Goal: Obtain resource: Download file/media

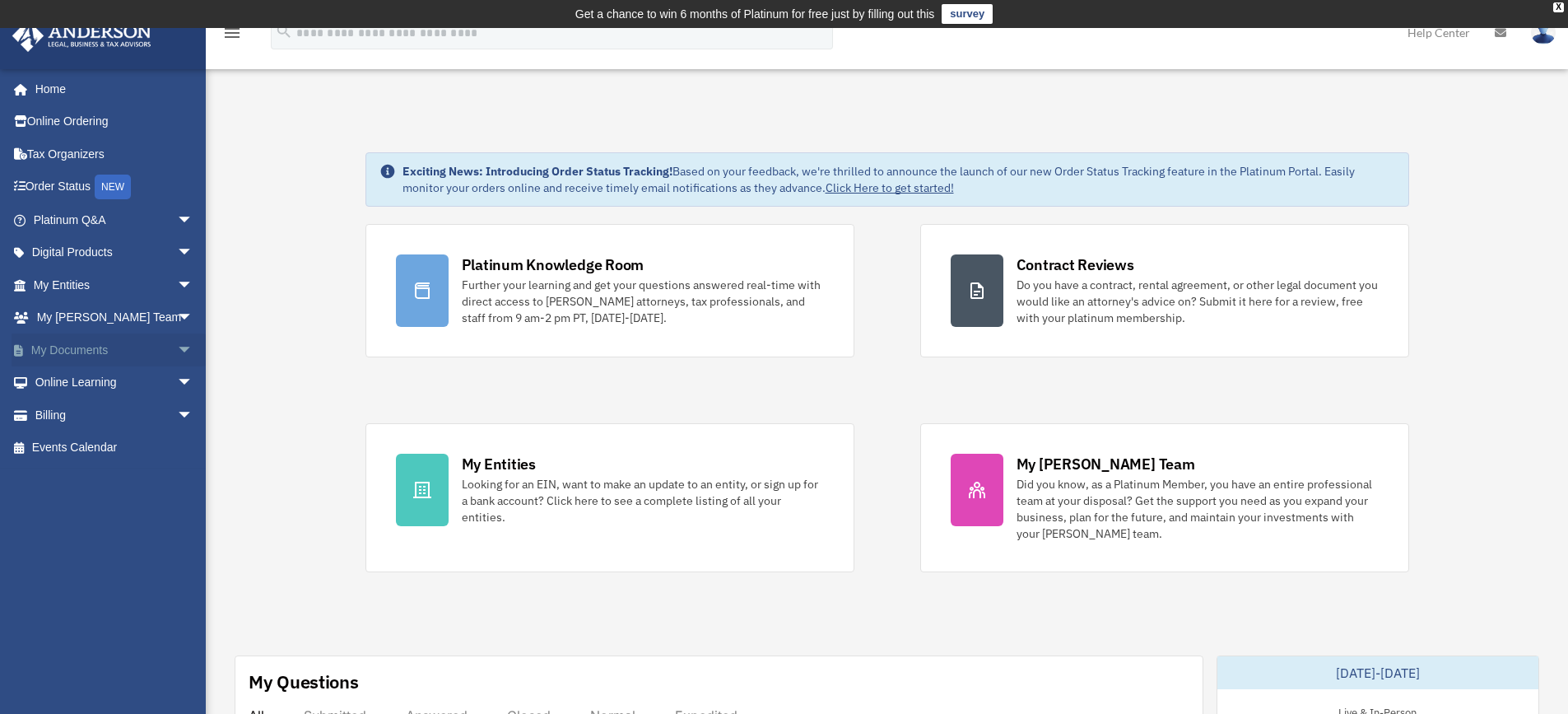
click at [177, 349] on span "arrow_drop_down" at bounding box center [194, 350] width 33 height 34
click at [121, 376] on link "Box" at bounding box center [120, 383] width 195 height 33
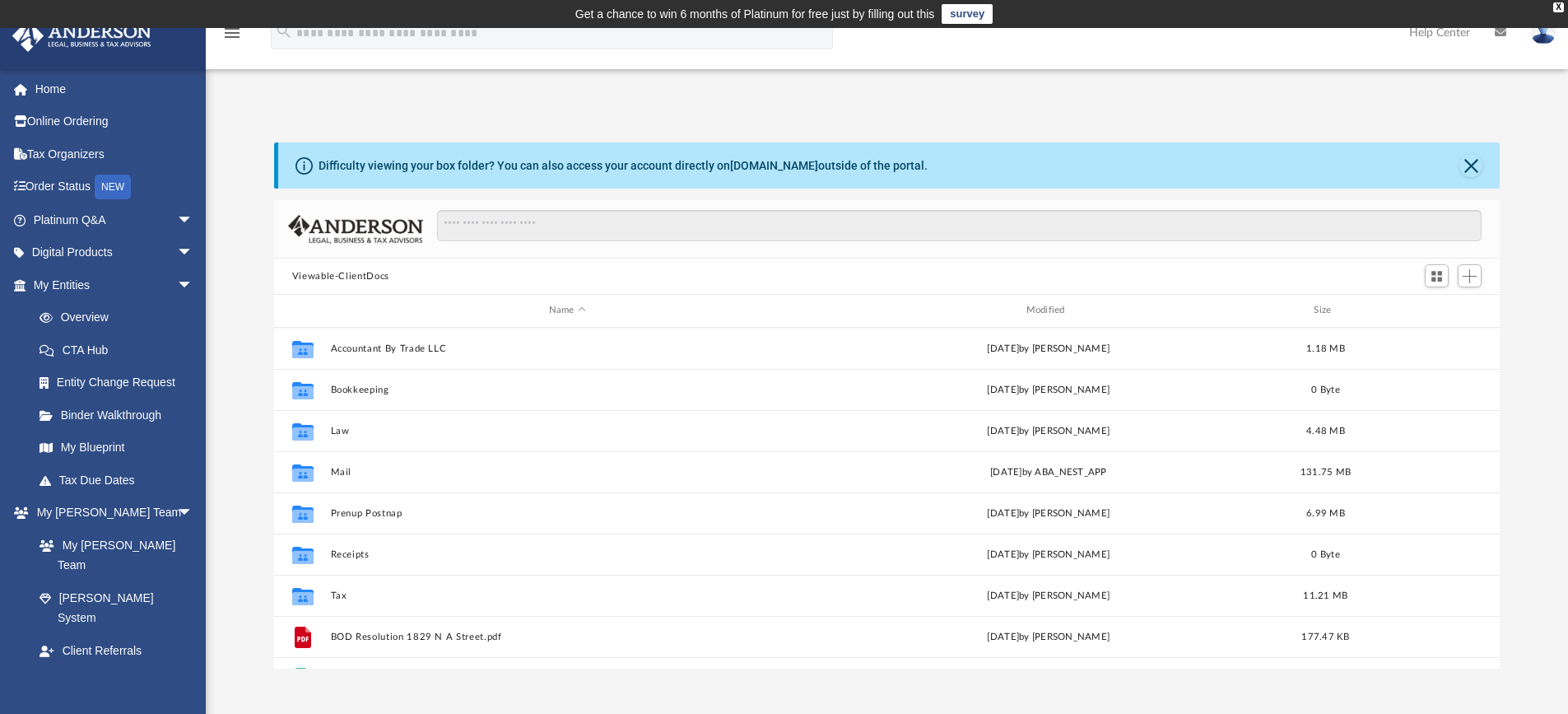
scroll to position [362, 1213]
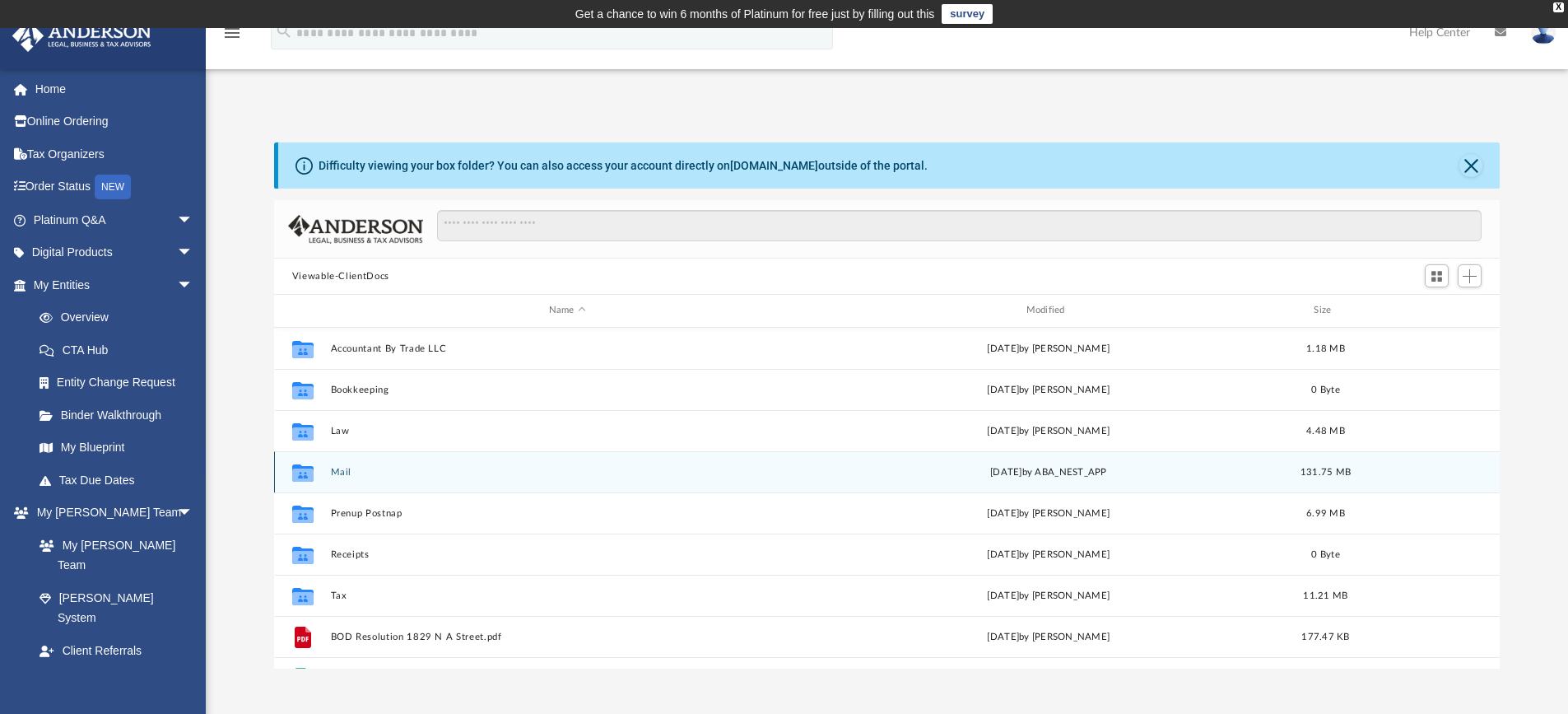
click at [681, 457] on div "Collaborated Folder Mail [DATE] by ABA_NEST_APP 131.75 MB" at bounding box center [887, 472] width 1226 height 41
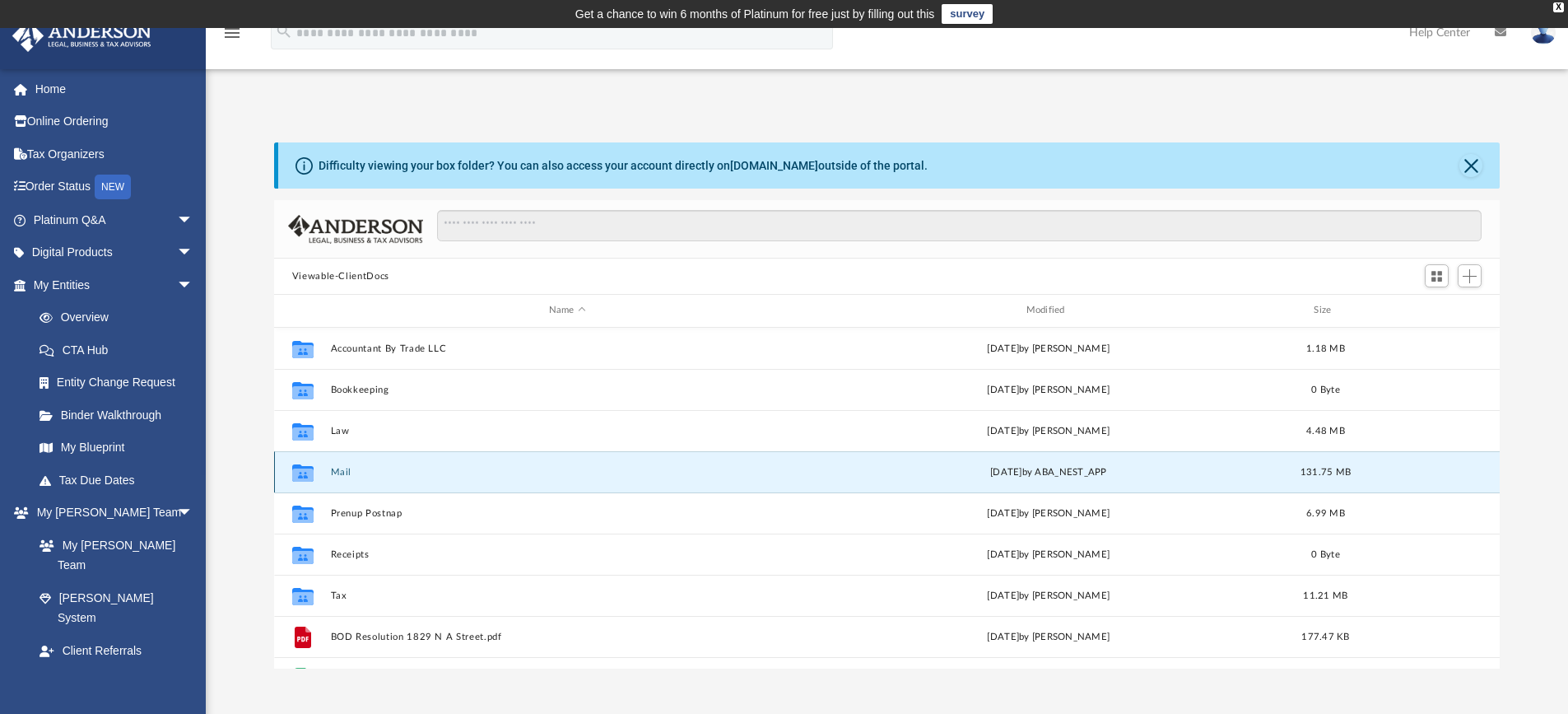
click at [353, 471] on button "Mail" at bounding box center [567, 472] width 474 height 11
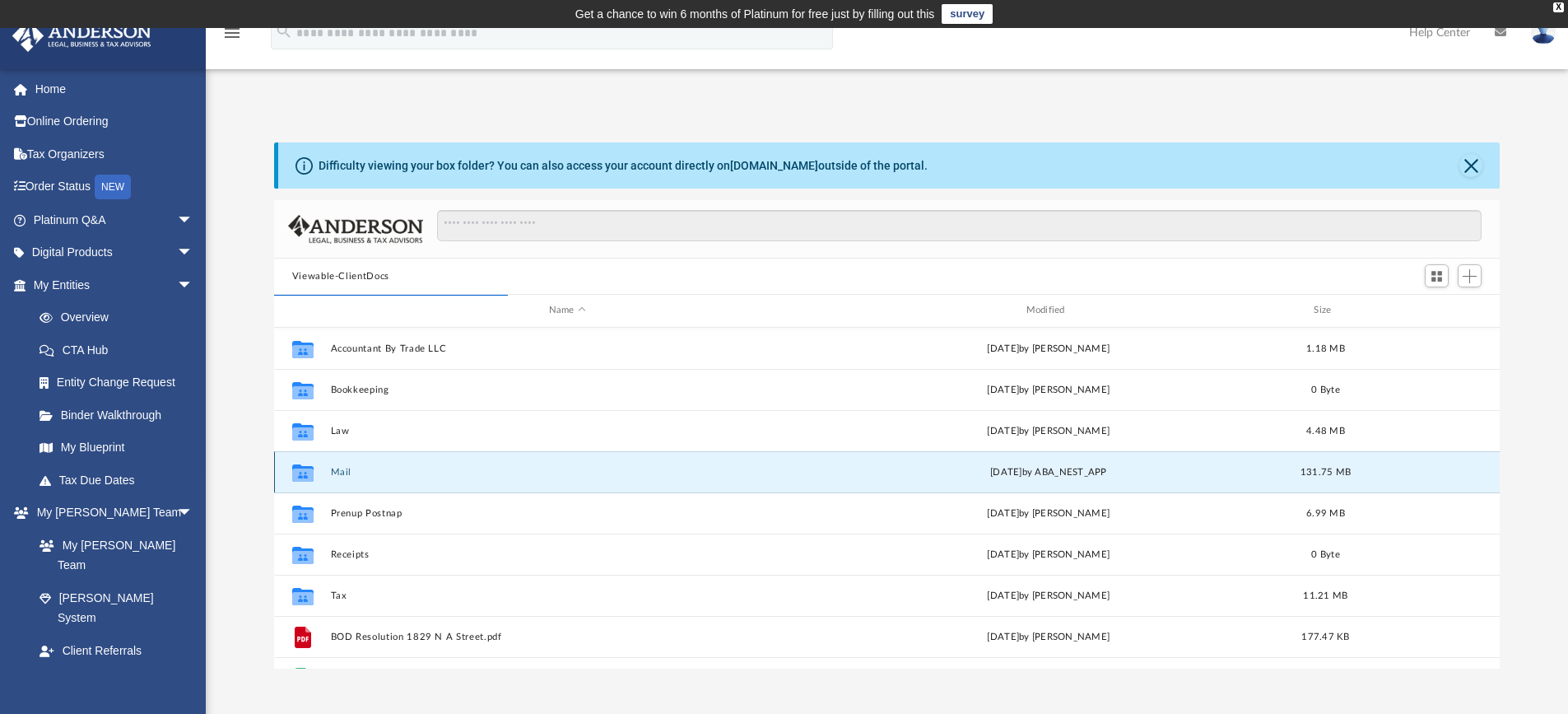
click at [353, 471] on button "Mail" at bounding box center [567, 472] width 474 height 11
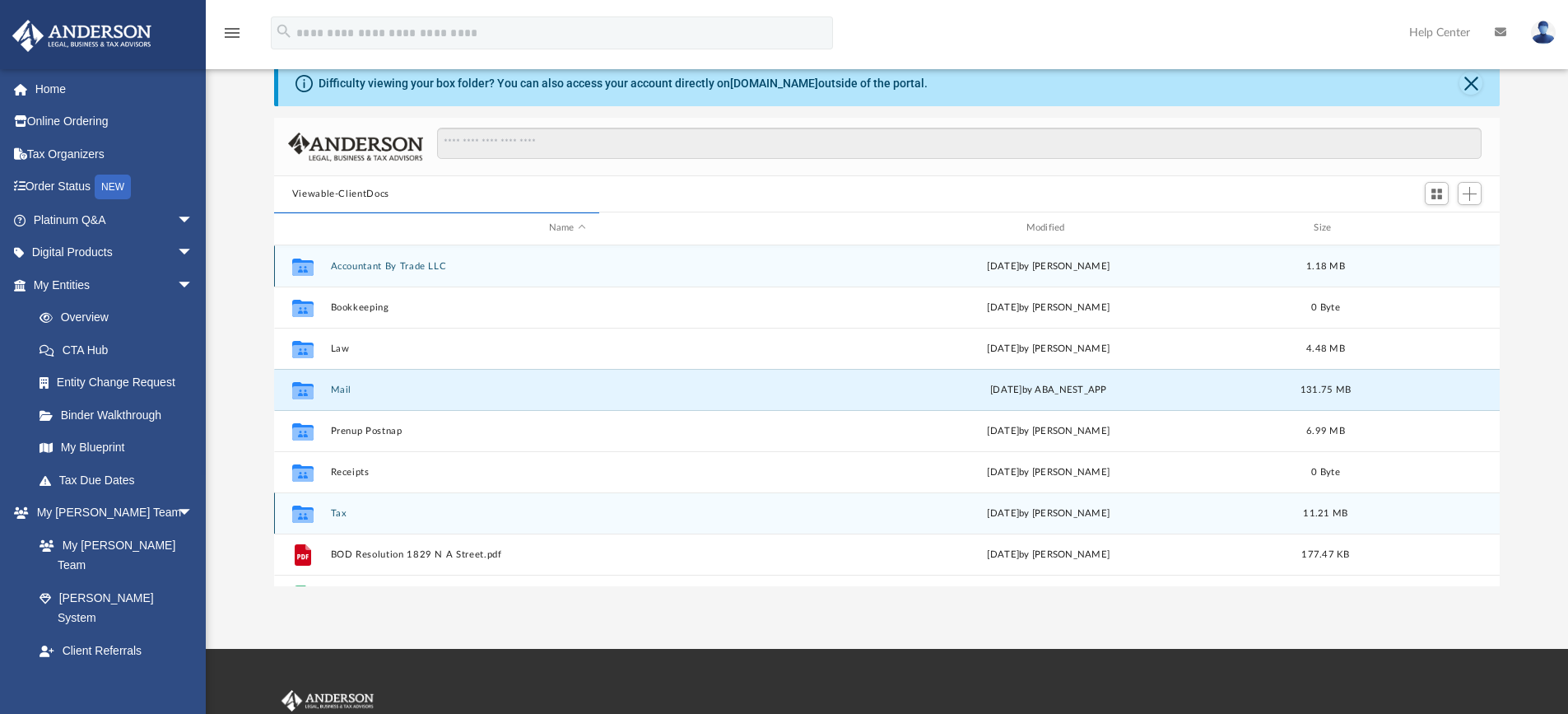
scroll to position [312, 1213]
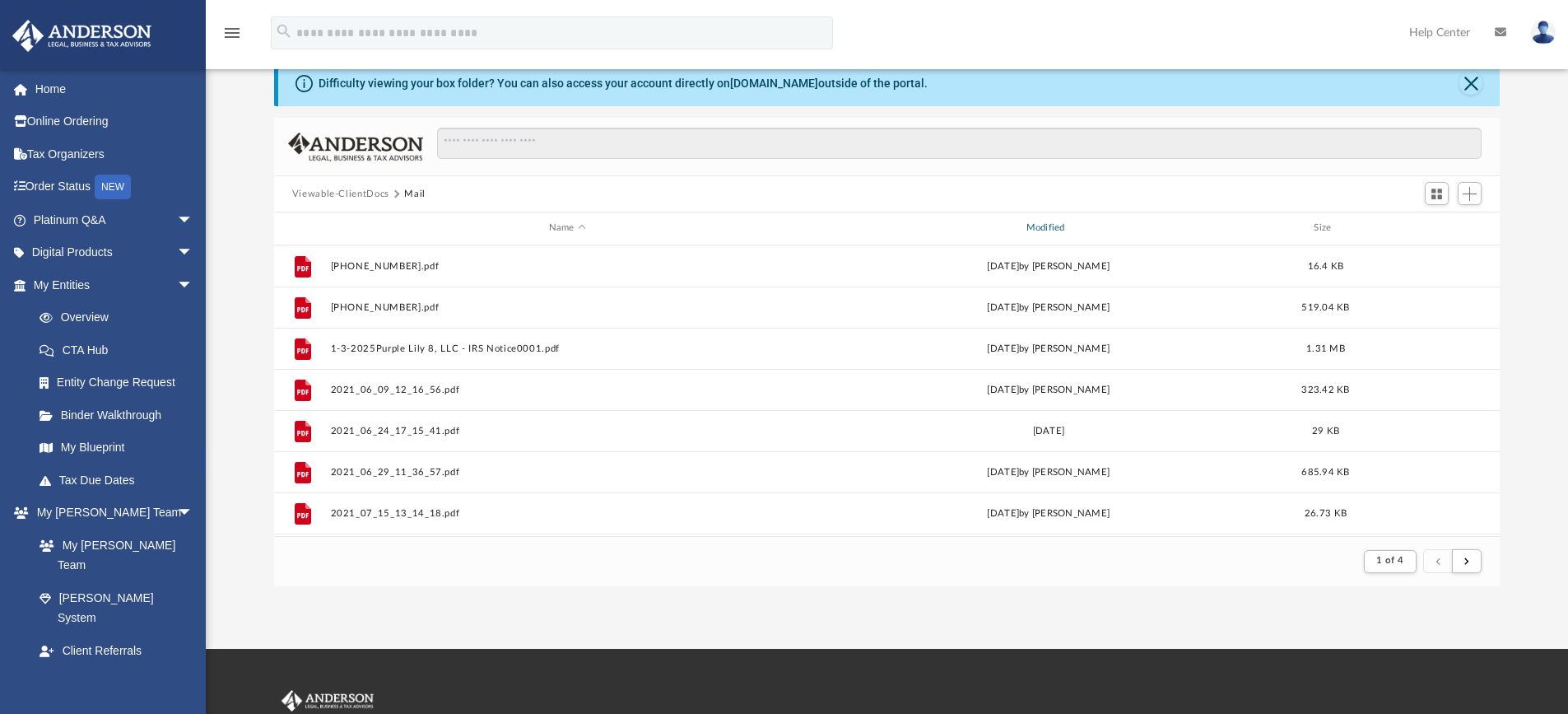
click at [1037, 230] on div "Modified" at bounding box center [1047, 228] width 474 height 15
click at [1047, 228] on div "Modified" at bounding box center [1047, 228] width 474 height 15
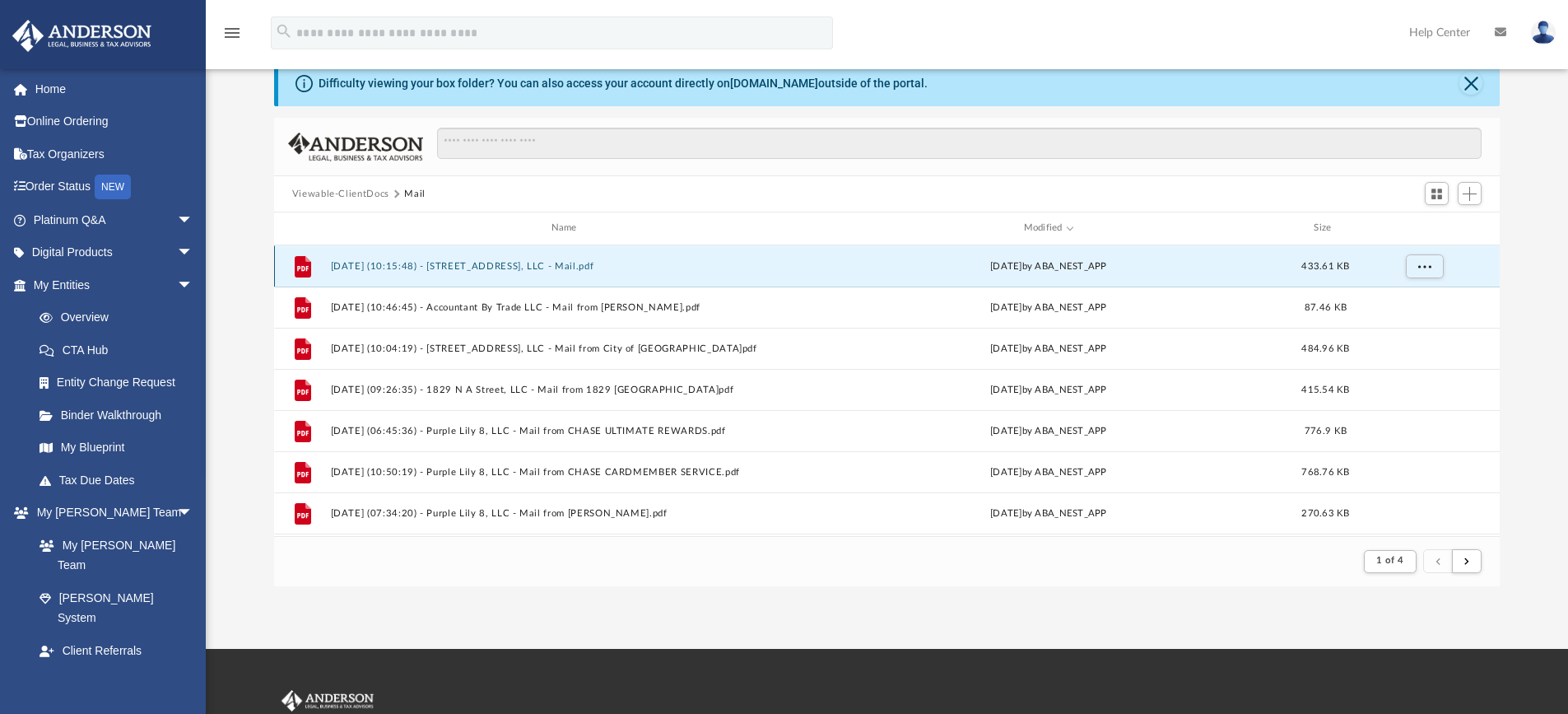
click at [506, 263] on button "[DATE] (10:15:48) - [STREET_ADDRESS], LLC - Mail.pdf" at bounding box center [567, 266] width 474 height 11
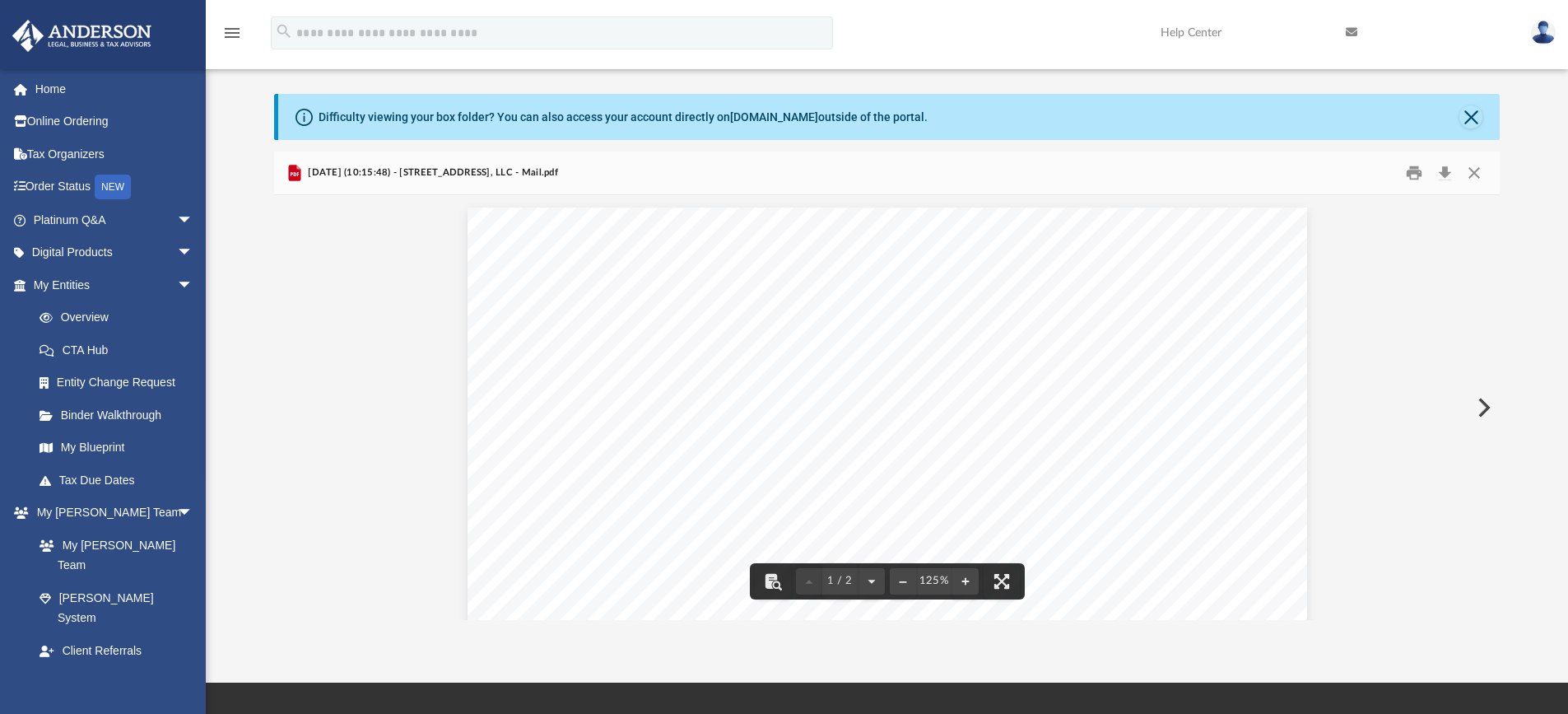
scroll to position [0, 0]
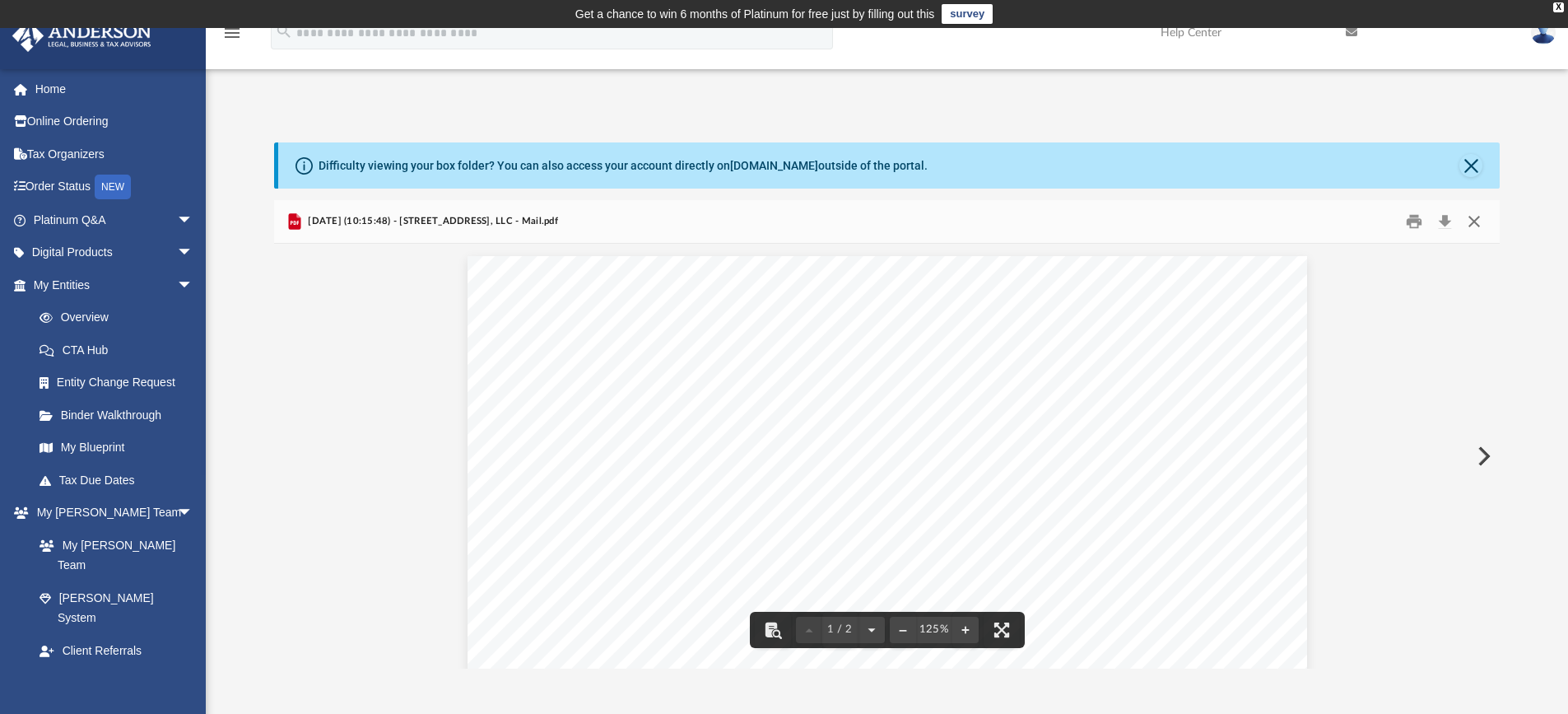
click at [1477, 223] on button "Close" at bounding box center [1474, 222] width 30 height 26
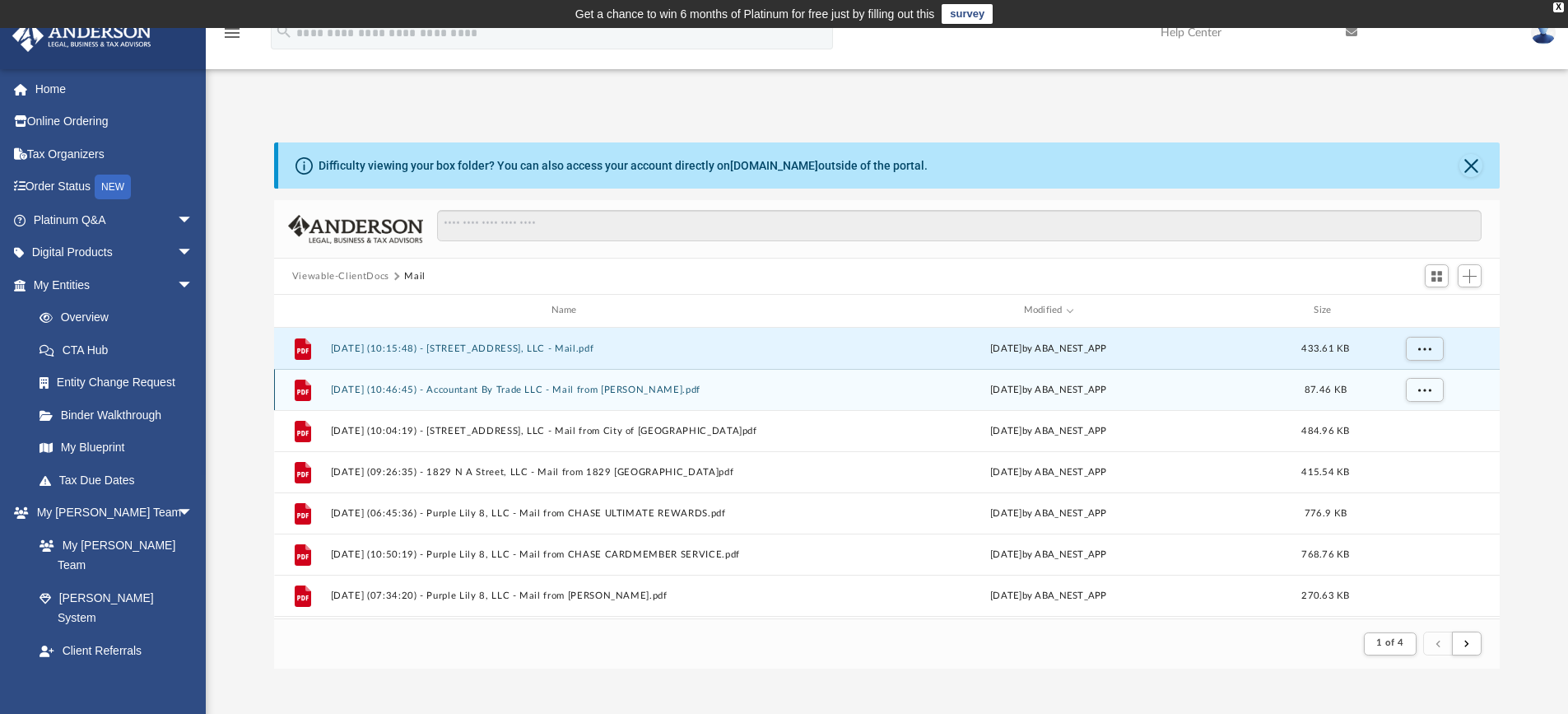
click at [741, 395] on div "File [DATE] (10:46:45) - Accountant By Trade LLC - Mail from [PERSON_NAME][GEOG…" at bounding box center [887, 389] width 1226 height 41
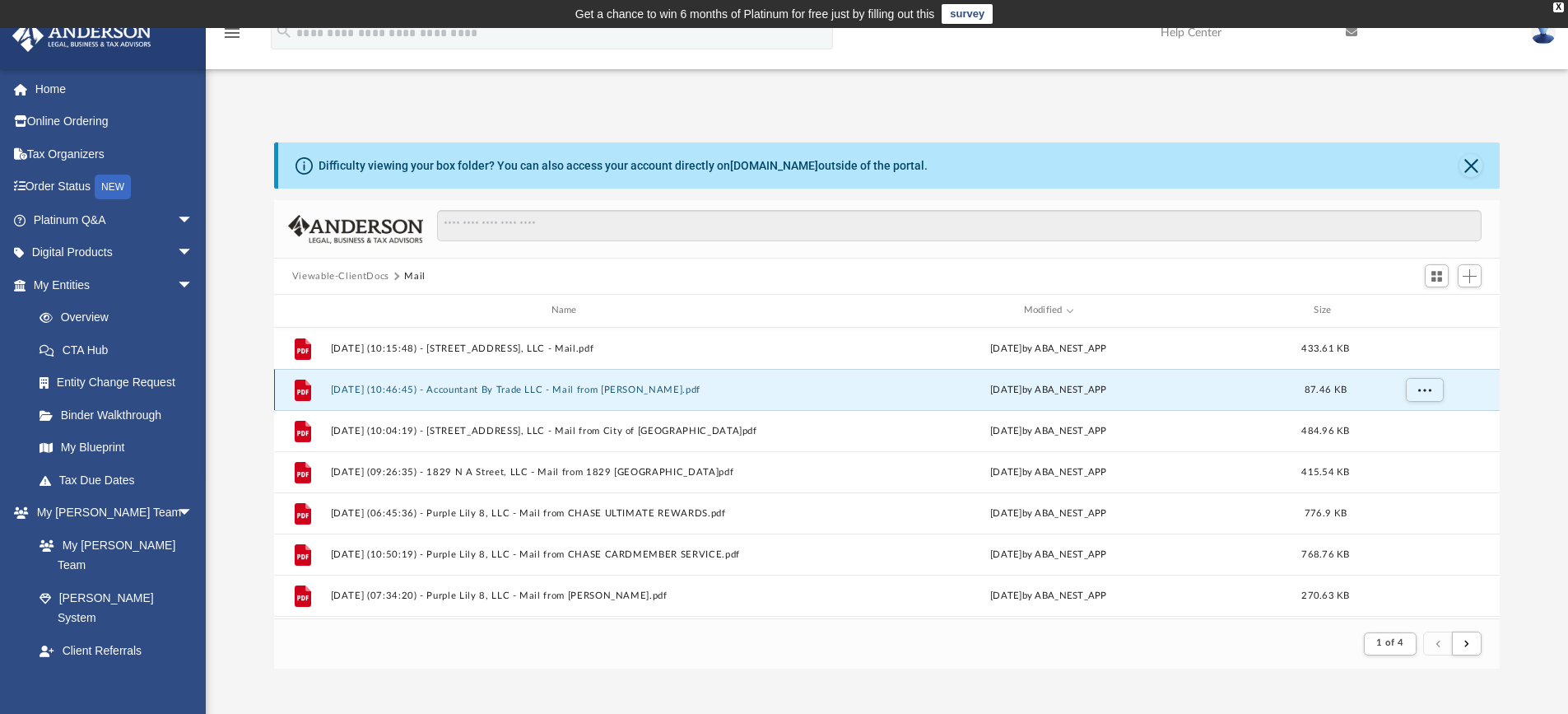
click at [739, 404] on div "File [DATE] (10:46:45) - Accountant By Trade LLC - Mail from [PERSON_NAME][GEOG…" at bounding box center [887, 389] width 1226 height 41
click at [703, 388] on button "[DATE] (10:46:45) - Accountant By Trade LLC - Mail from [PERSON_NAME].pdf" at bounding box center [567, 389] width 474 height 11
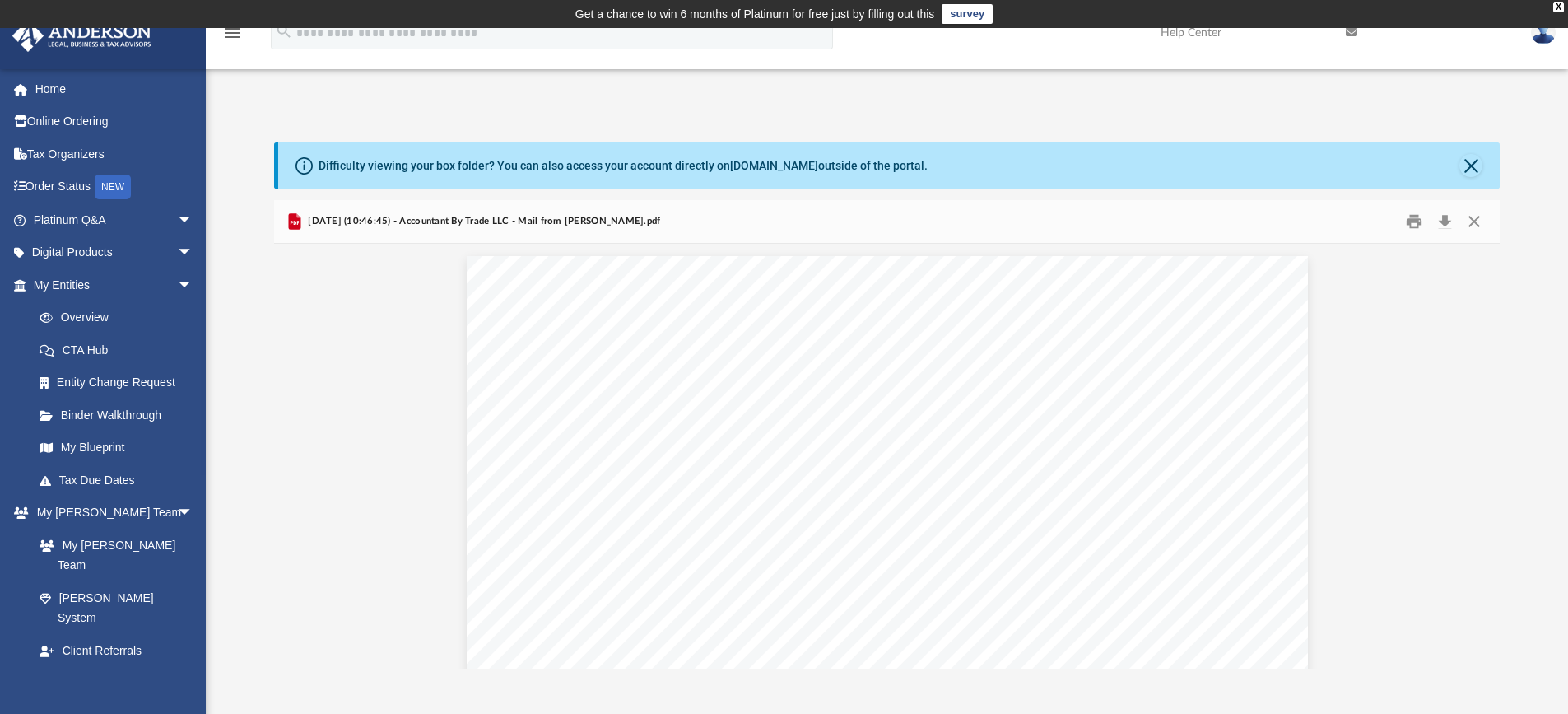
scroll to position [110, 0]
click at [1486, 456] on button "Preview" at bounding box center [1482, 456] width 36 height 46
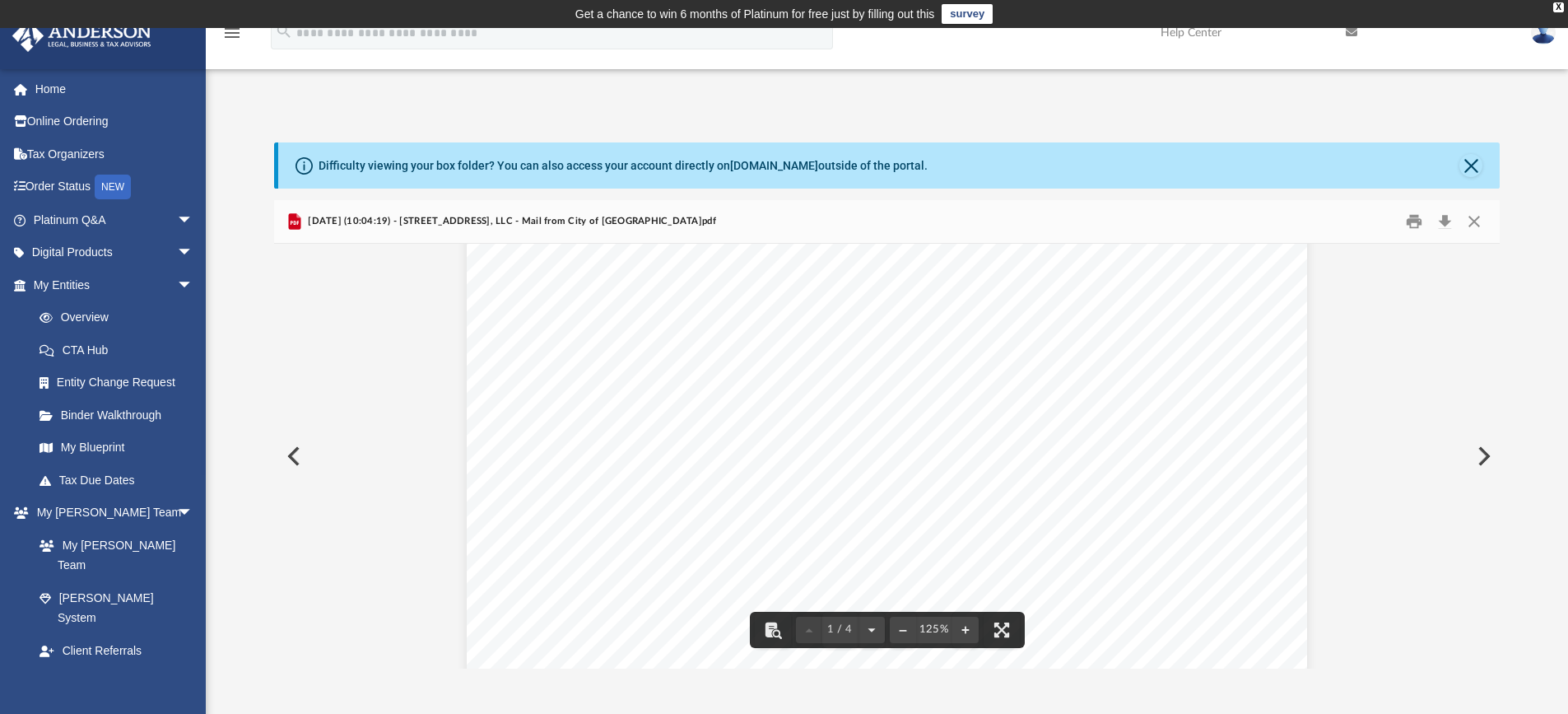
scroll to position [138, 0]
click at [1478, 458] on button "Preview" at bounding box center [1482, 456] width 36 height 46
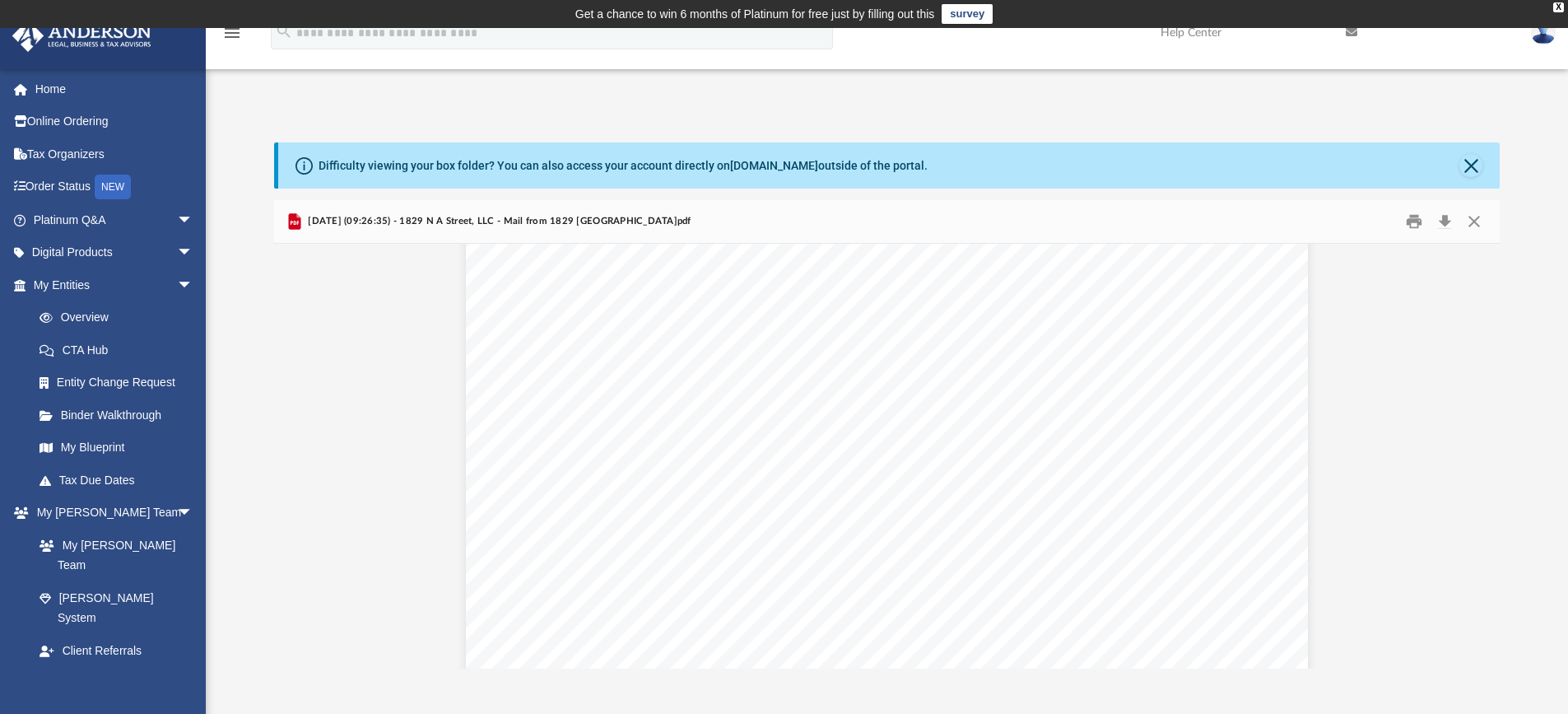
scroll to position [1290, 0]
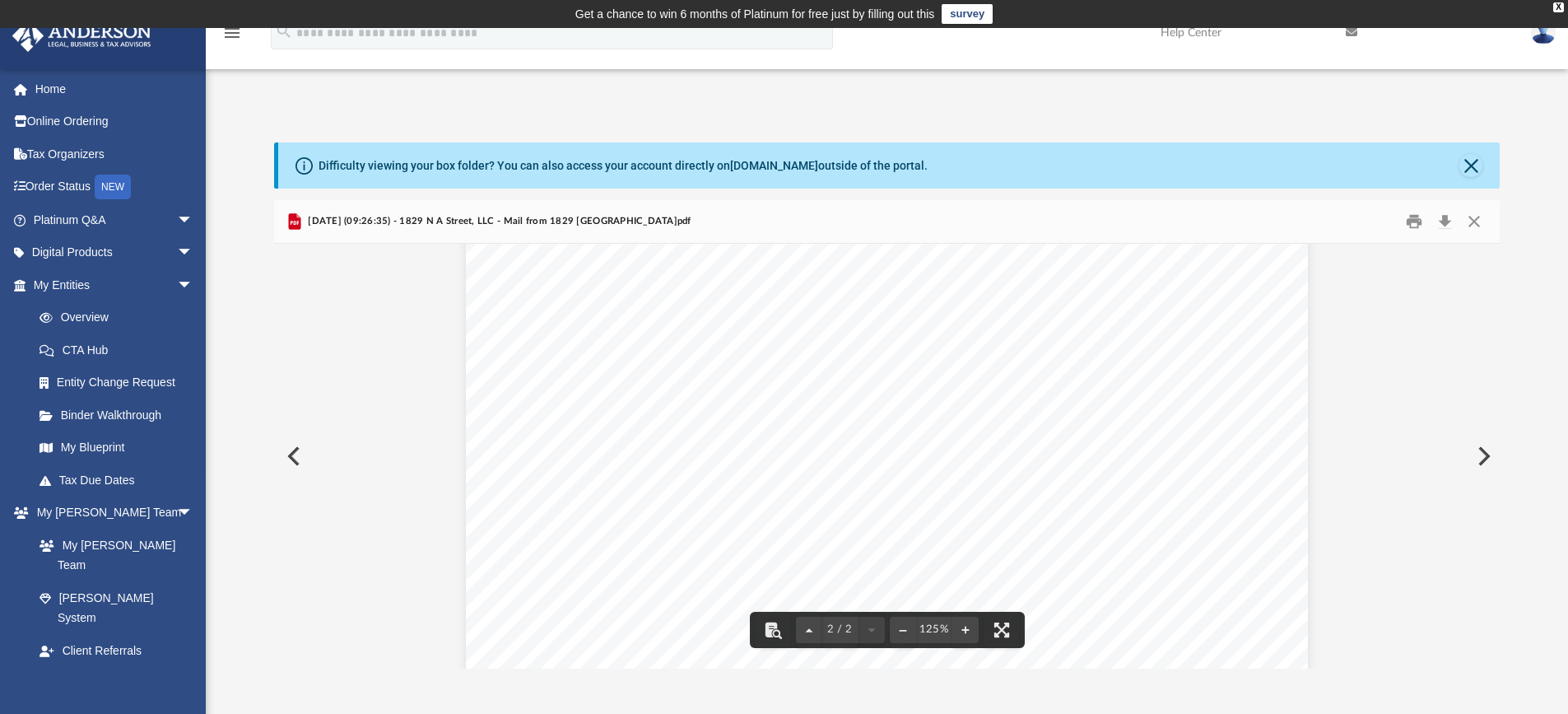
click at [1480, 449] on button "Preview" at bounding box center [1482, 456] width 36 height 46
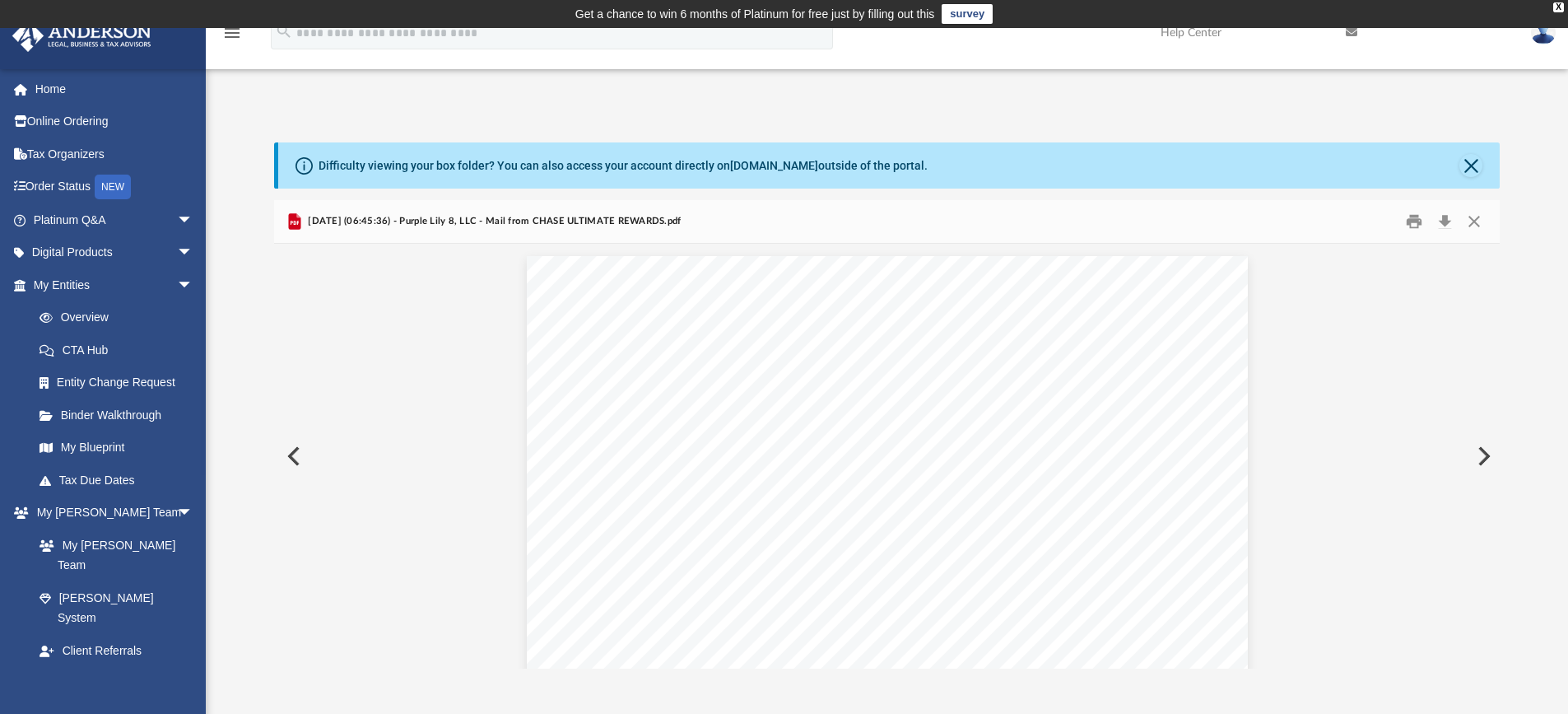
click at [1481, 455] on button "Preview" at bounding box center [1482, 456] width 36 height 46
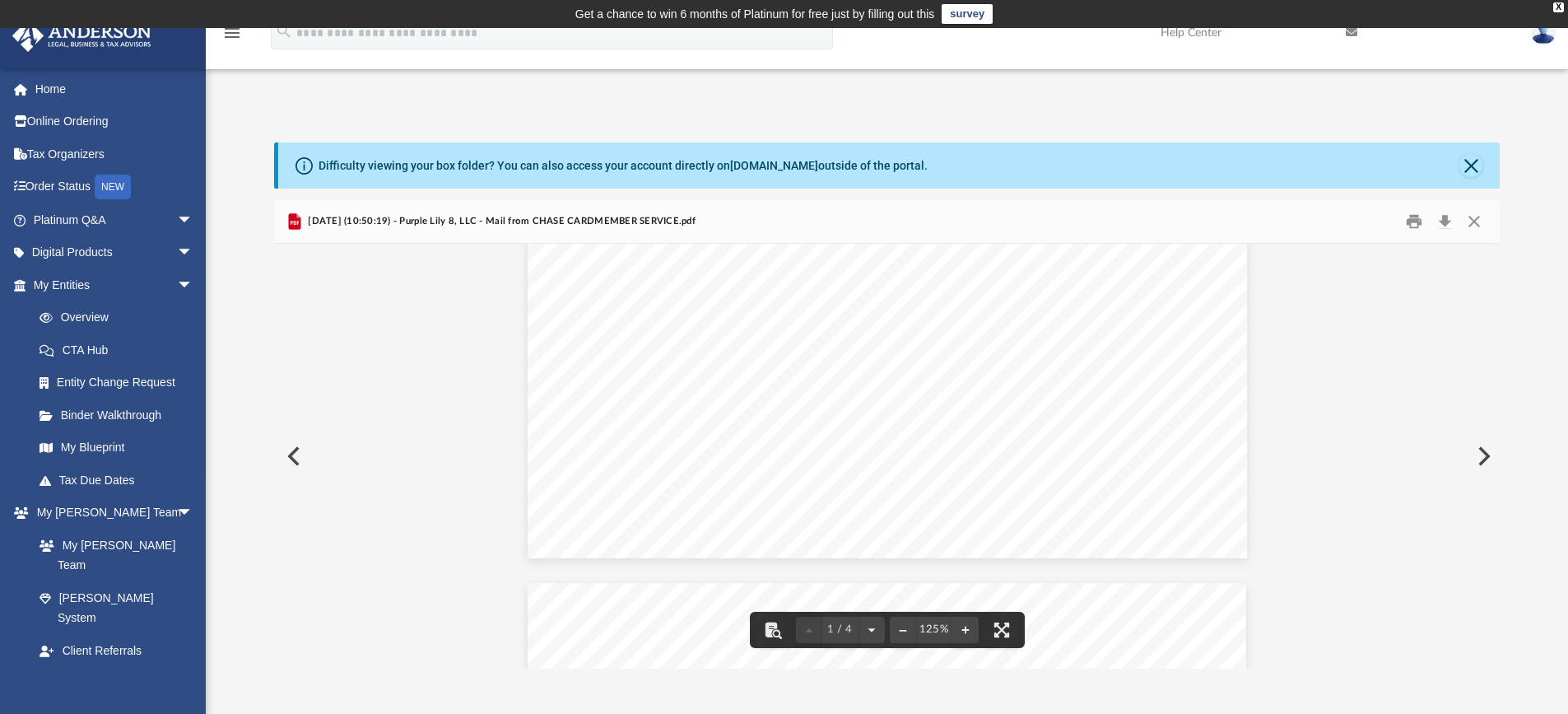
scroll to position [1070, 0]
click at [1488, 457] on button "Preview" at bounding box center [1482, 456] width 36 height 46
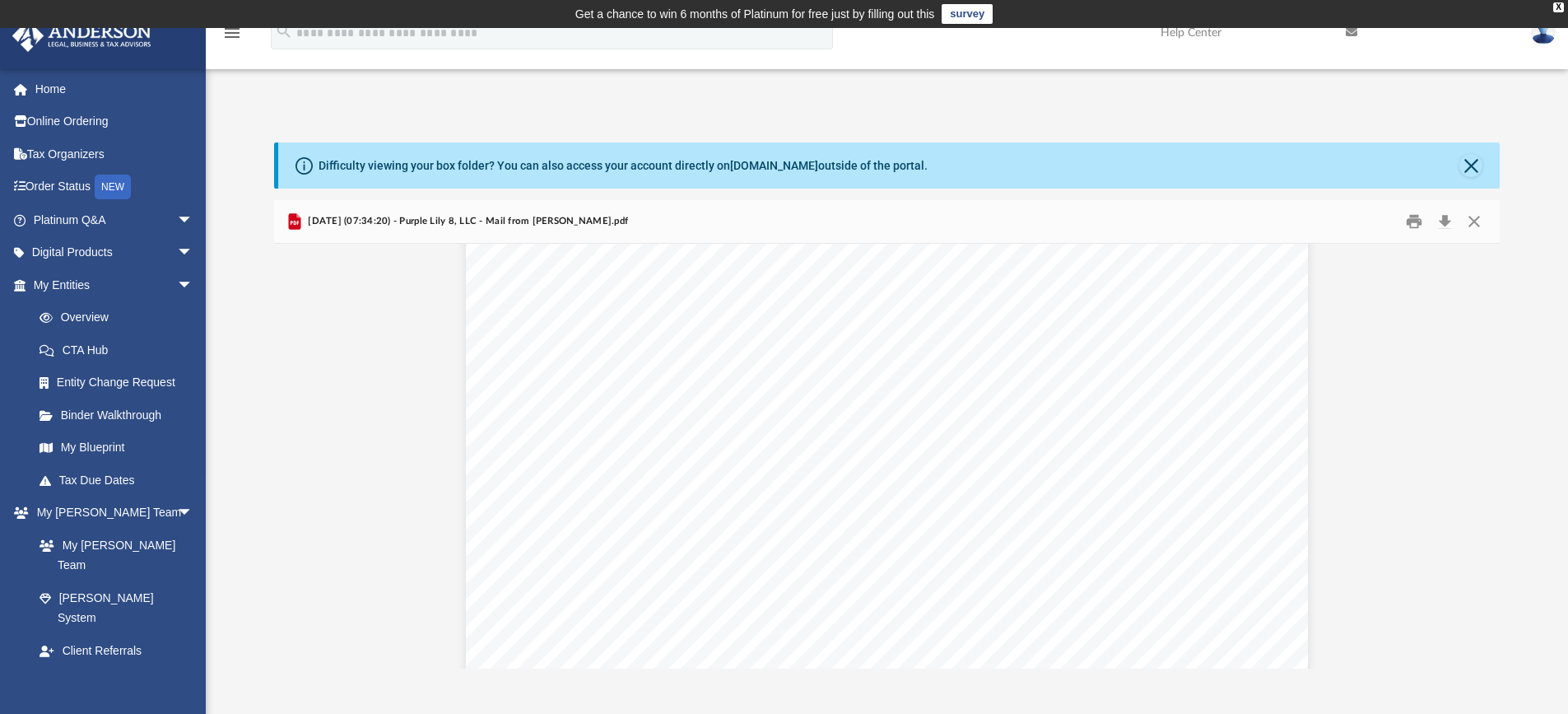
scroll to position [2662, 0]
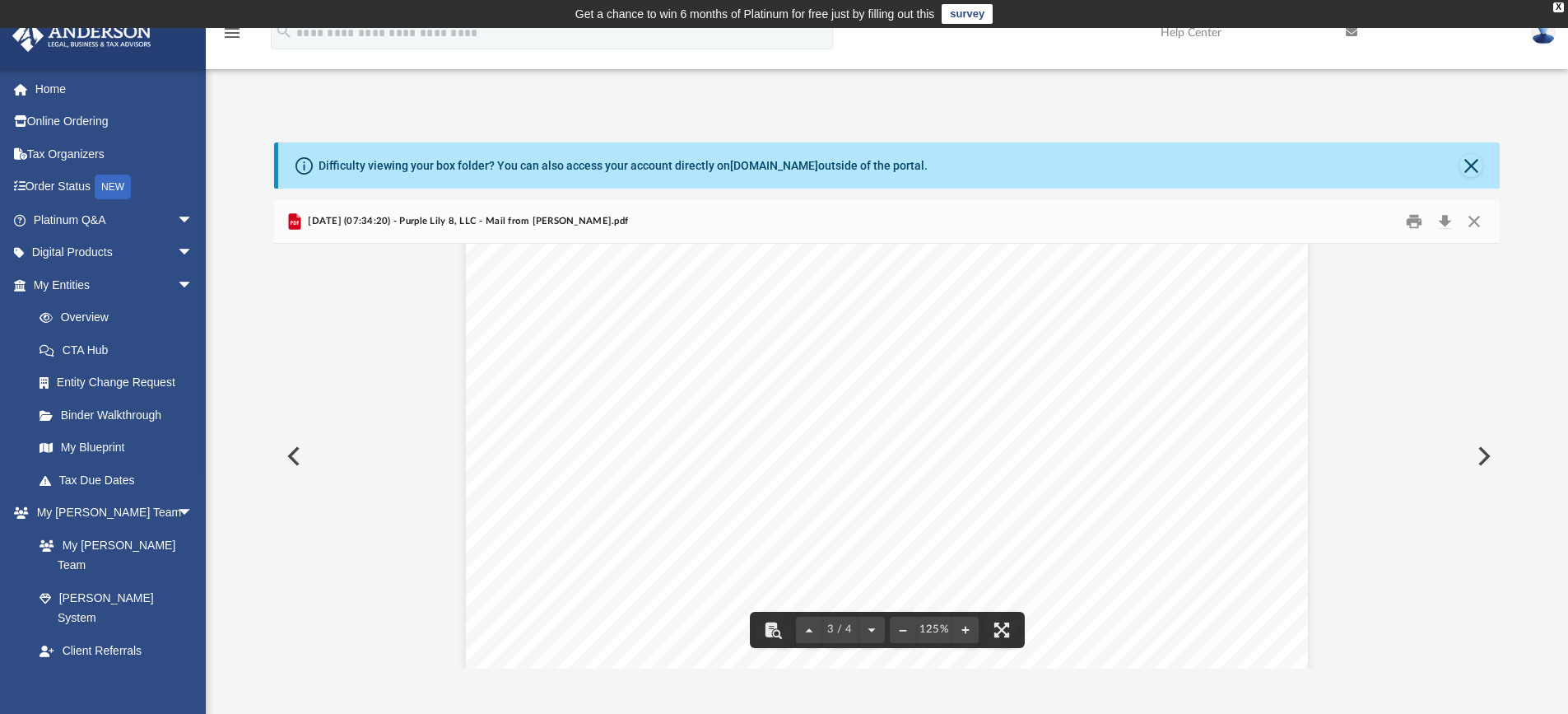
click at [1479, 459] on button "Preview" at bounding box center [1482, 456] width 36 height 46
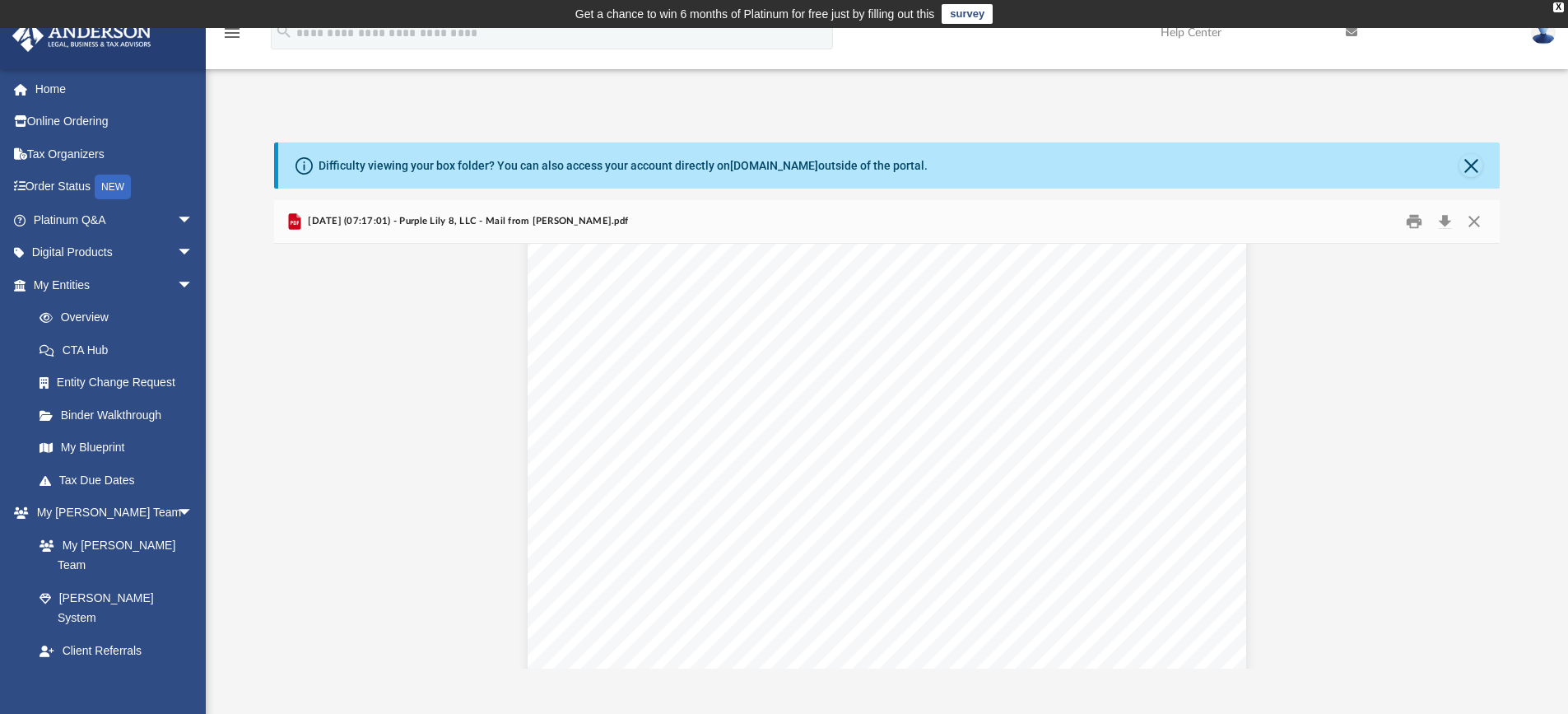
scroll to position [275, 0]
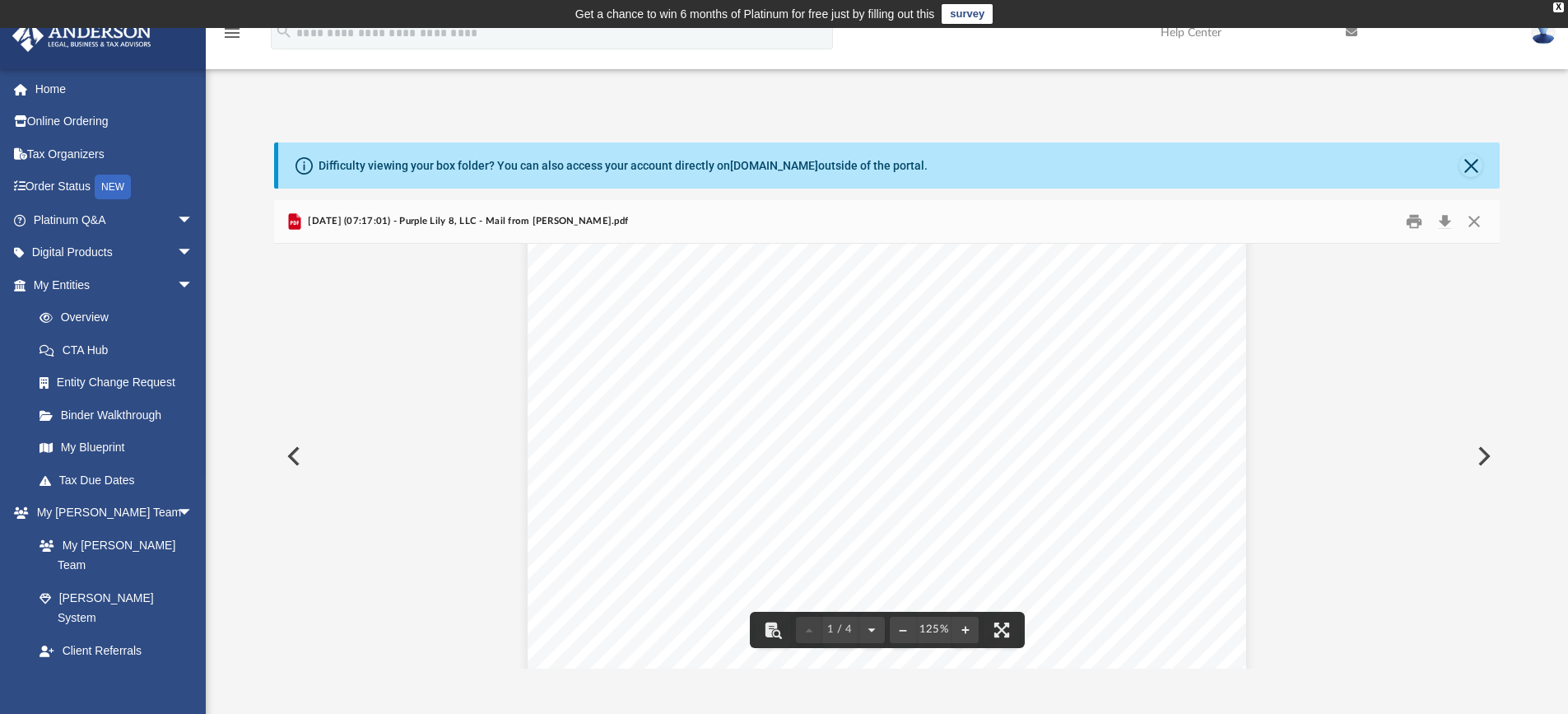
click at [1479, 458] on button "Preview" at bounding box center [1482, 456] width 36 height 46
click at [1482, 445] on button "Preview" at bounding box center [1482, 456] width 36 height 46
click at [1486, 455] on button "Preview" at bounding box center [1482, 456] width 36 height 46
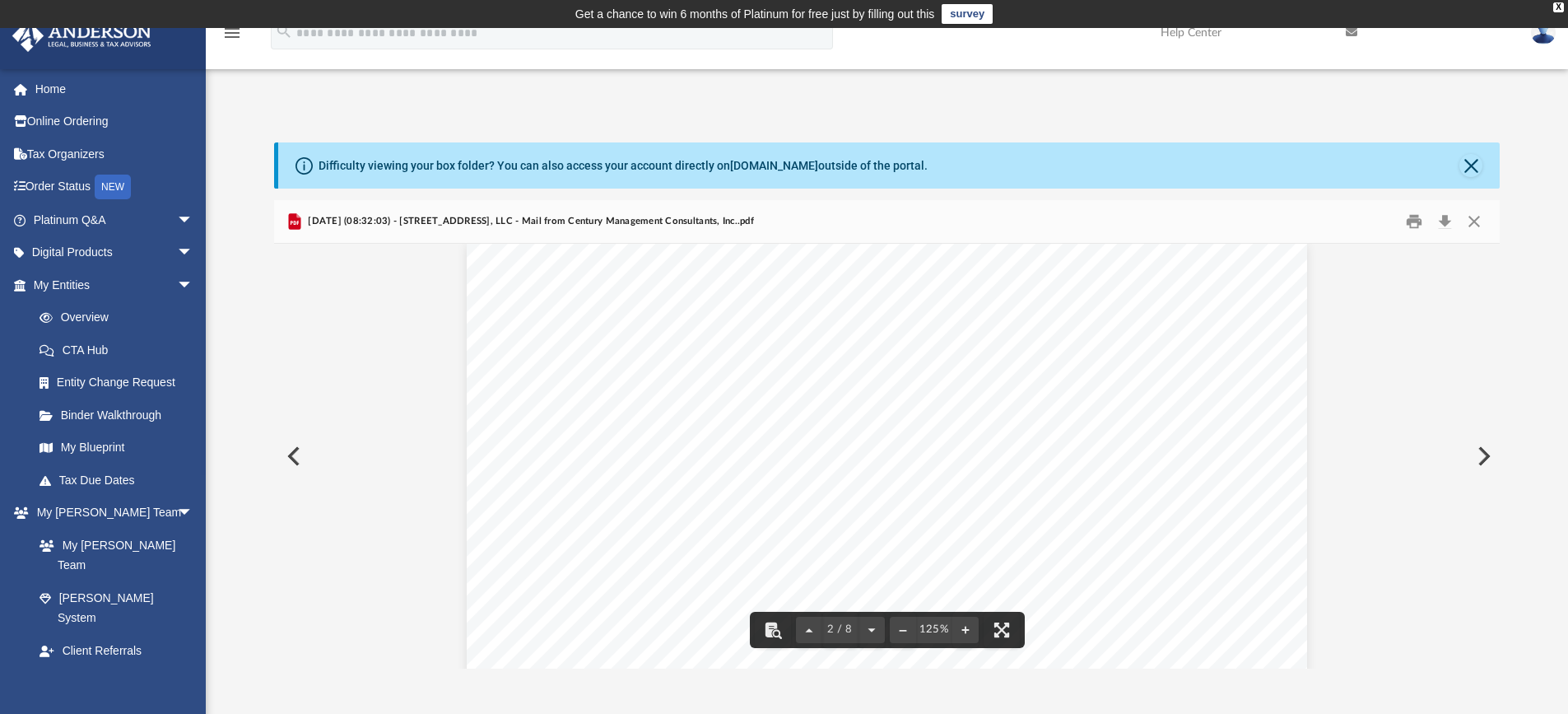
click at [1479, 456] on button "Preview" at bounding box center [1482, 456] width 36 height 46
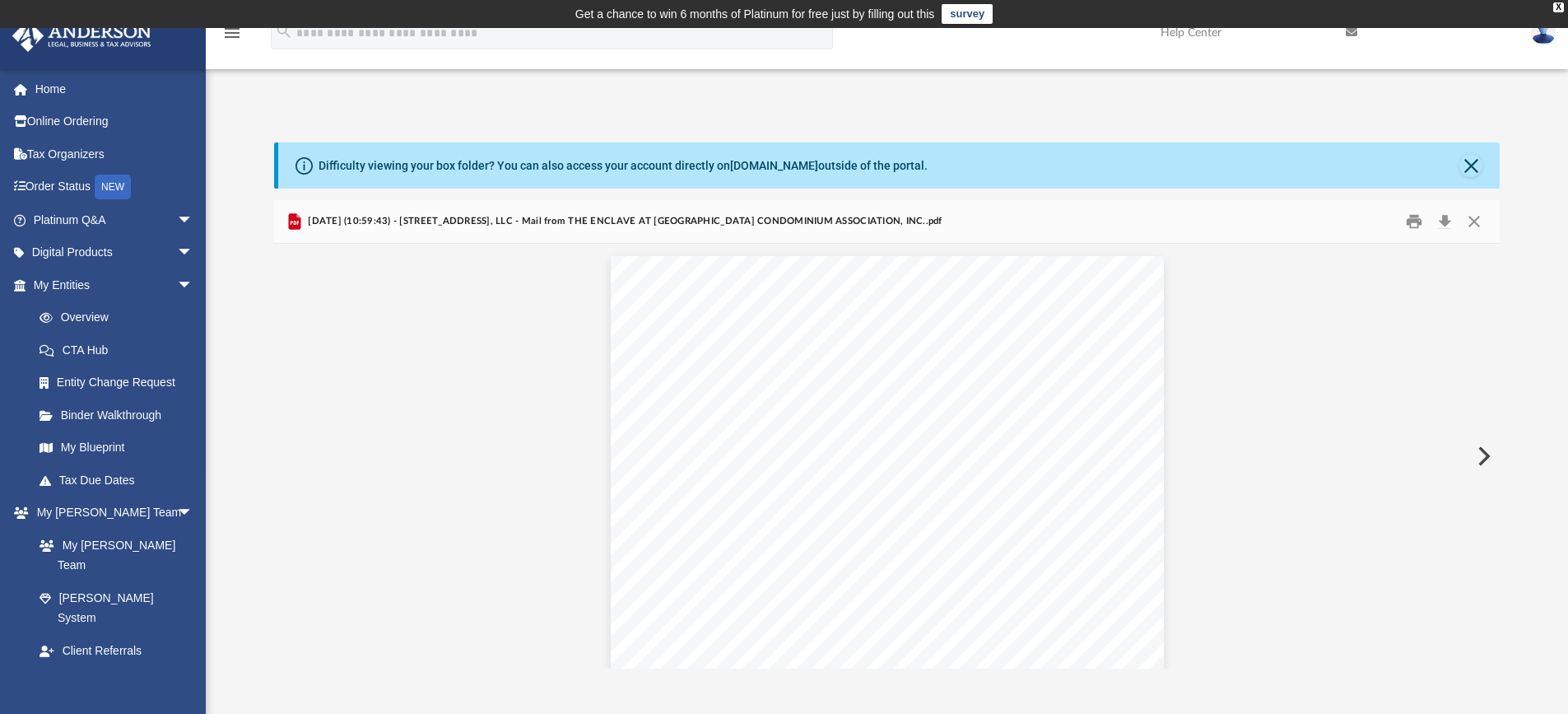
click at [1480, 455] on button "Preview" at bounding box center [1482, 456] width 36 height 46
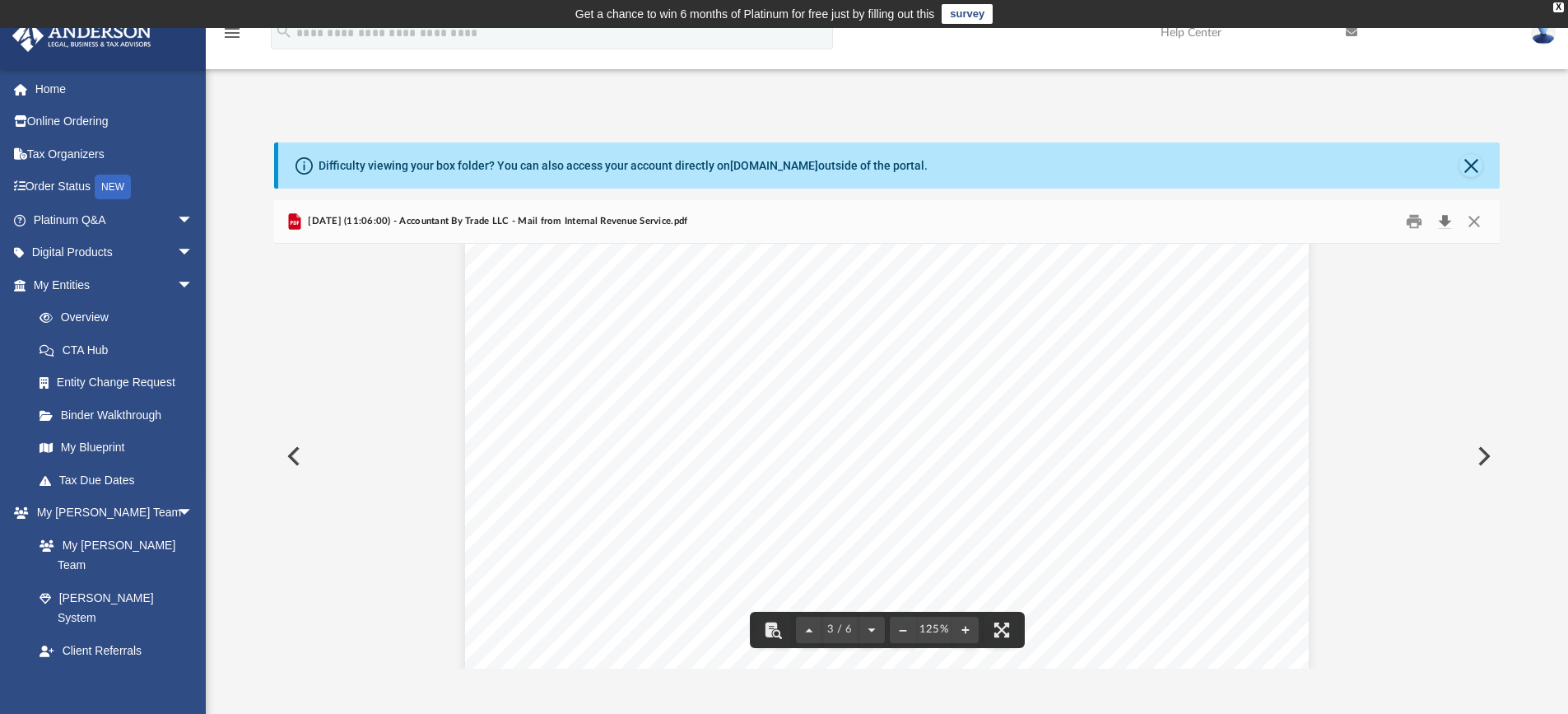
click at [1440, 218] on button "Download" at bounding box center [1444, 222] width 30 height 26
click at [1486, 458] on button "Preview" at bounding box center [1482, 456] width 36 height 46
click at [1443, 224] on button "Download" at bounding box center [1444, 222] width 30 height 26
click at [1485, 458] on button "Preview" at bounding box center [1482, 456] width 36 height 46
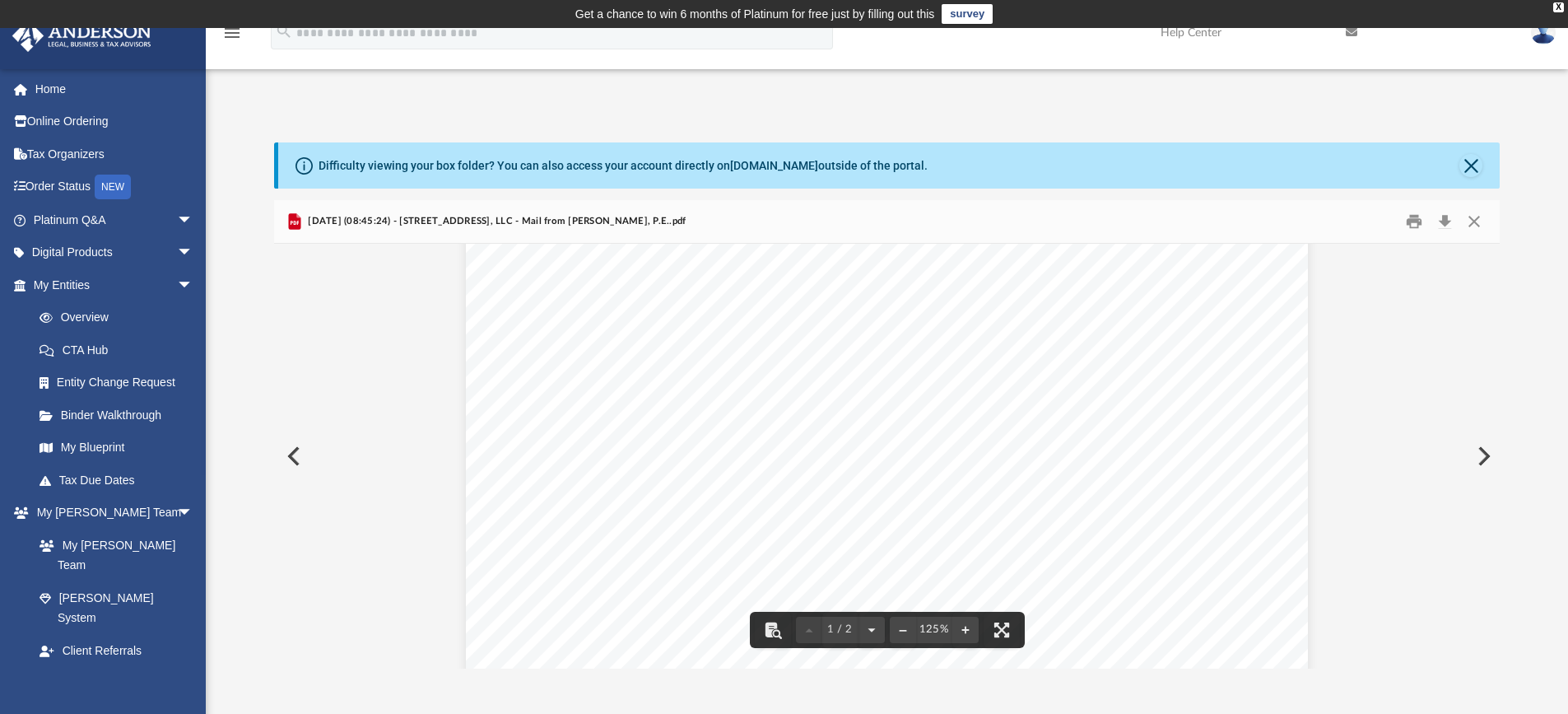
scroll to position [576, 0]
click at [1482, 462] on button "Preview" at bounding box center [1482, 456] width 36 height 46
click at [1483, 449] on button "Preview" at bounding box center [1482, 456] width 36 height 46
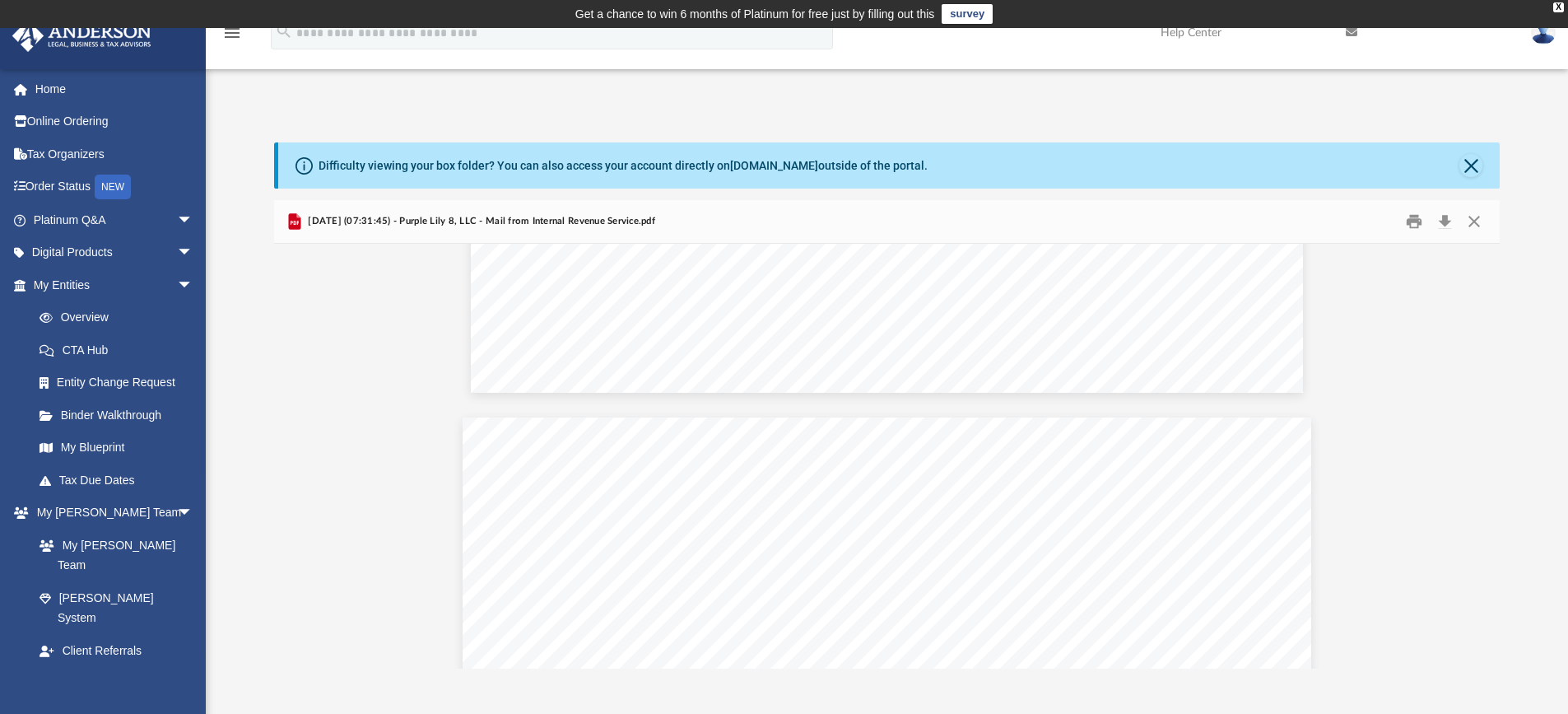
scroll to position [906, 0]
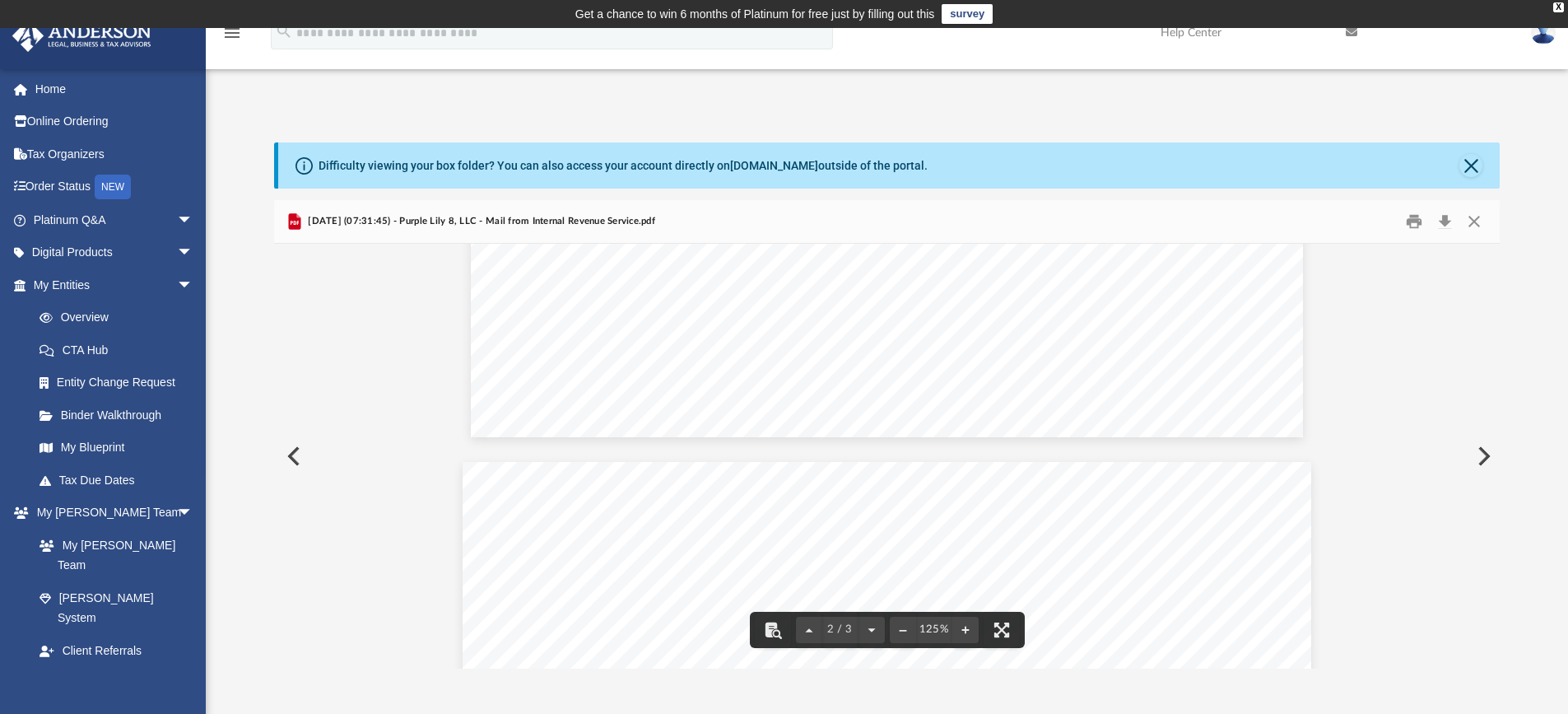
click at [1481, 453] on button "Preview" at bounding box center [1482, 456] width 36 height 46
click at [1481, 461] on button "Preview" at bounding box center [1482, 456] width 36 height 46
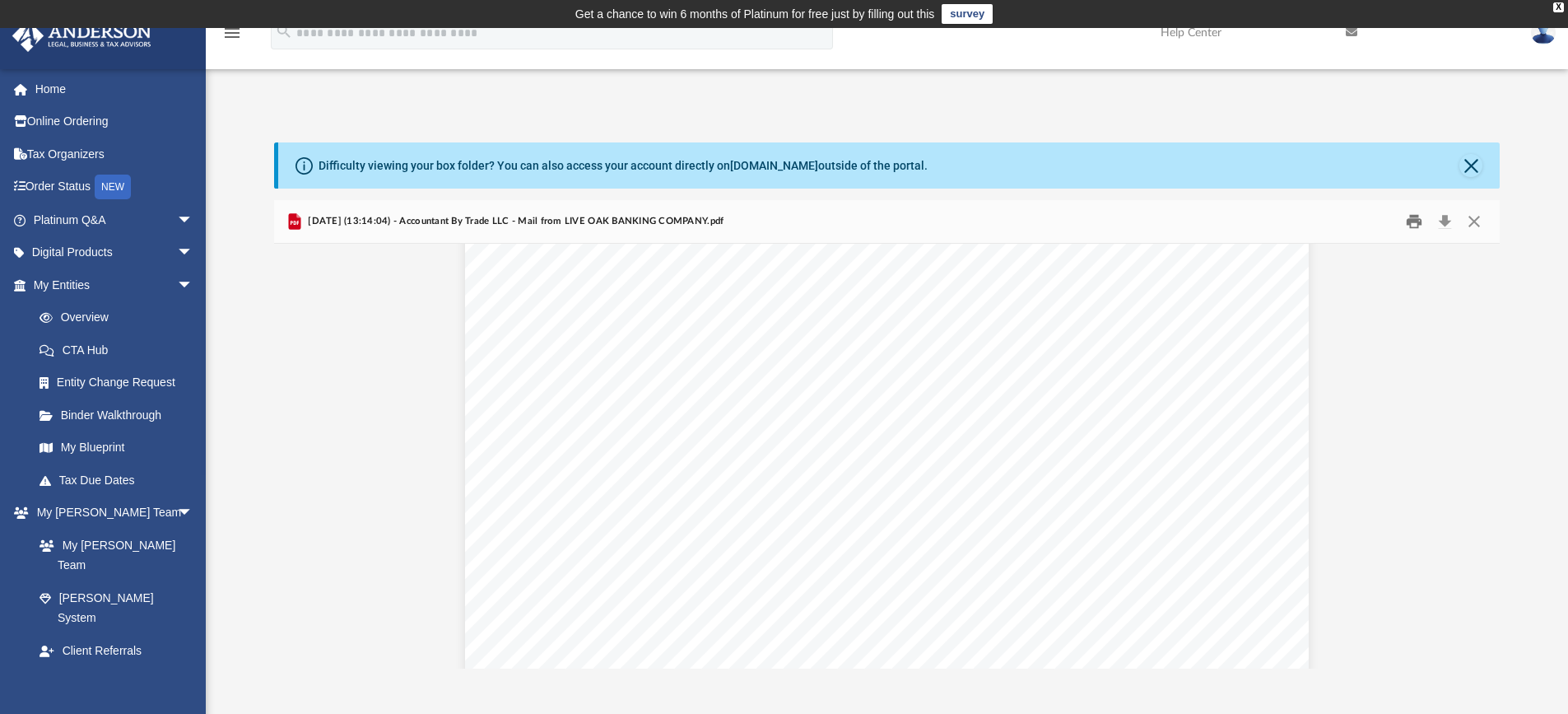
click at [1418, 223] on button "Print" at bounding box center [1414, 222] width 33 height 26
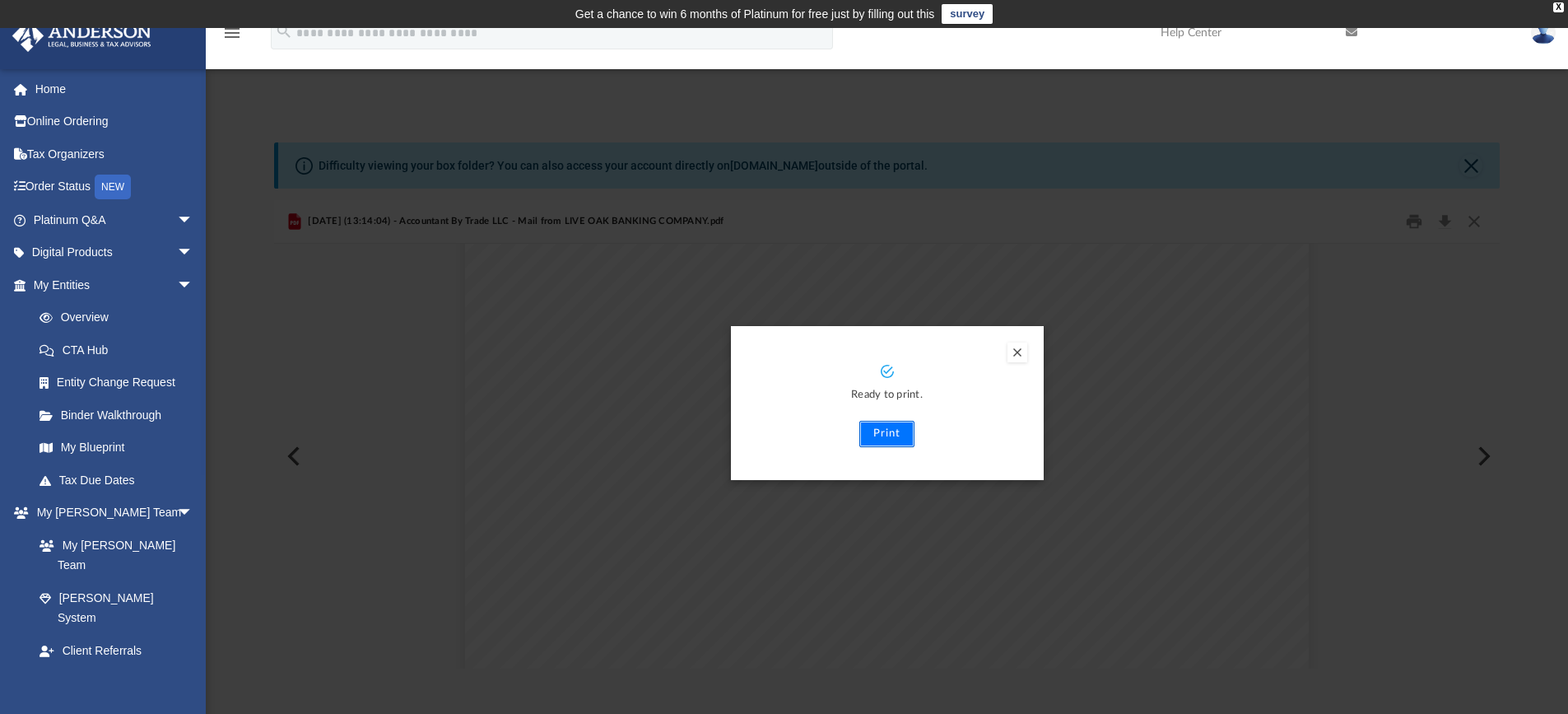
click at [895, 428] on button "Print" at bounding box center [887, 434] width 55 height 26
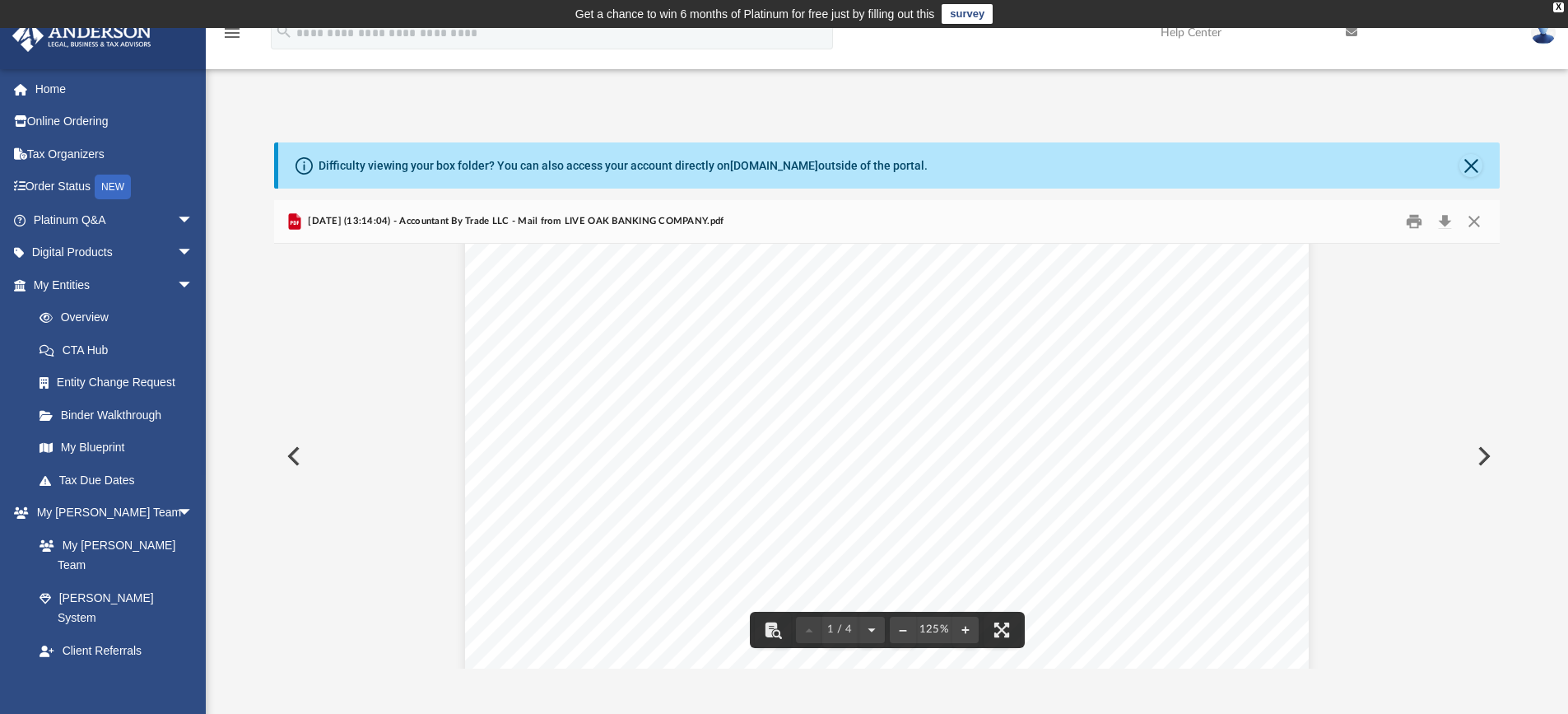
click at [1477, 458] on button "Preview" at bounding box center [1482, 456] width 36 height 46
click at [1484, 456] on button "Preview" at bounding box center [1482, 456] width 36 height 46
click at [1493, 449] on button "Preview" at bounding box center [1482, 456] width 36 height 46
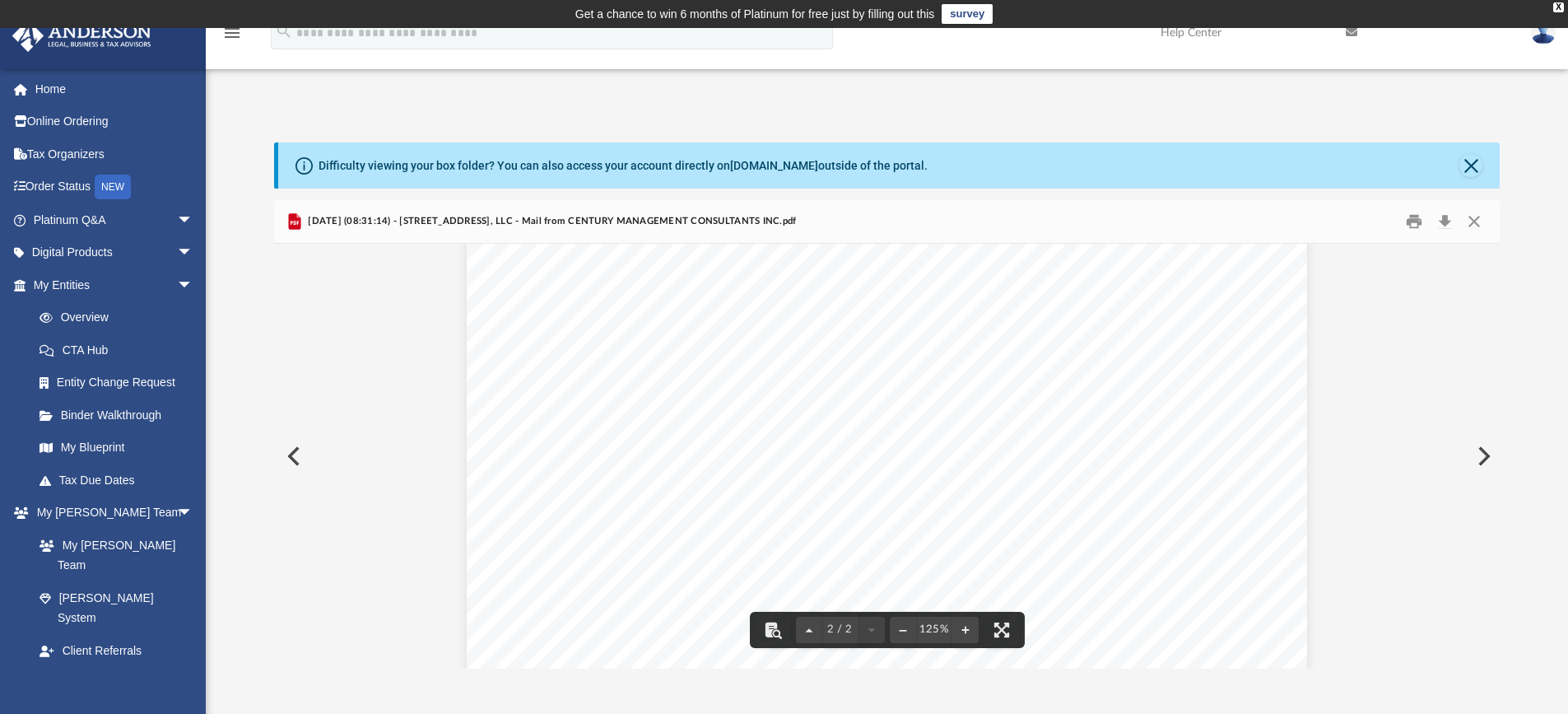
scroll to position [1358, 0]
click at [1481, 463] on button "Preview" at bounding box center [1482, 456] width 36 height 46
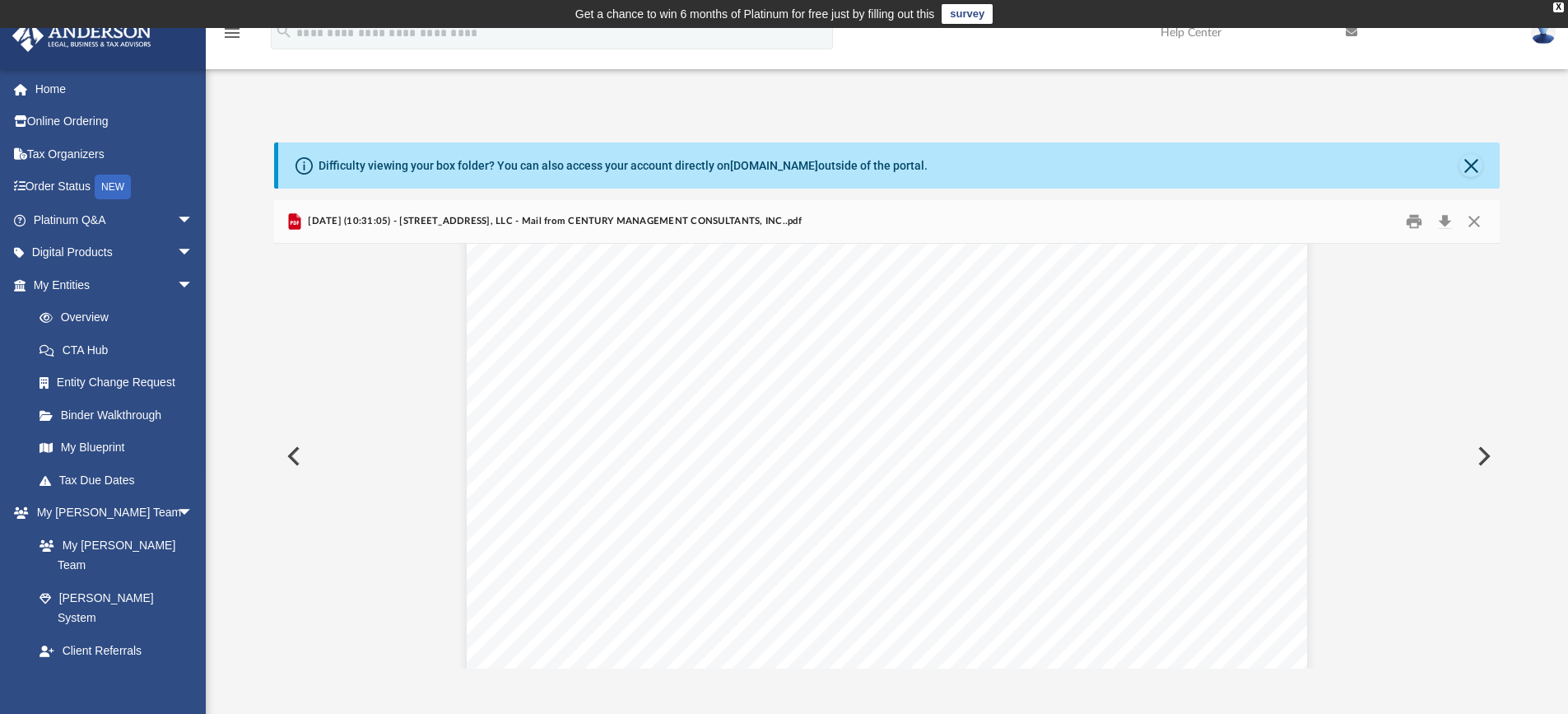
click at [1485, 461] on button "Preview" at bounding box center [1482, 456] width 36 height 46
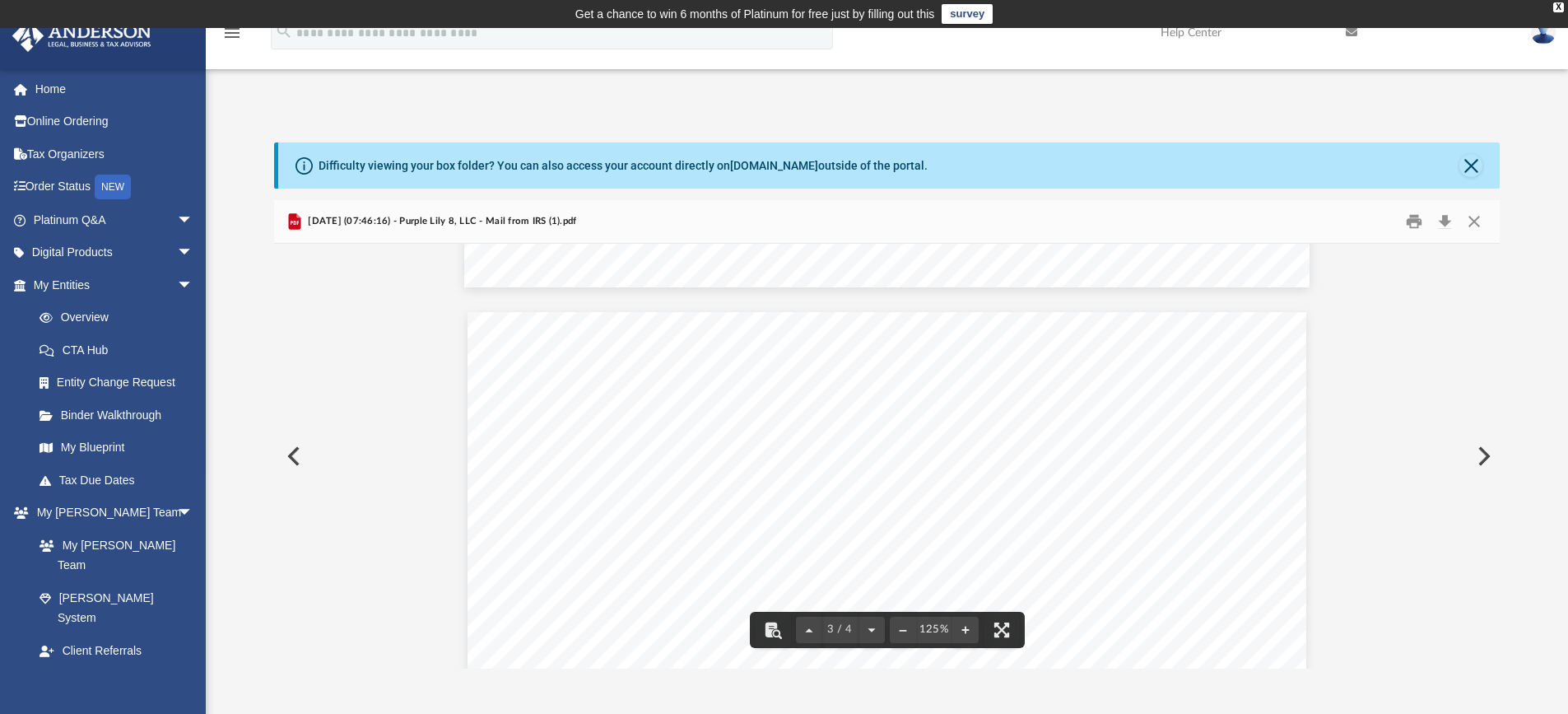
scroll to position [2306, 0]
